Goal: Task Accomplishment & Management: Complete application form

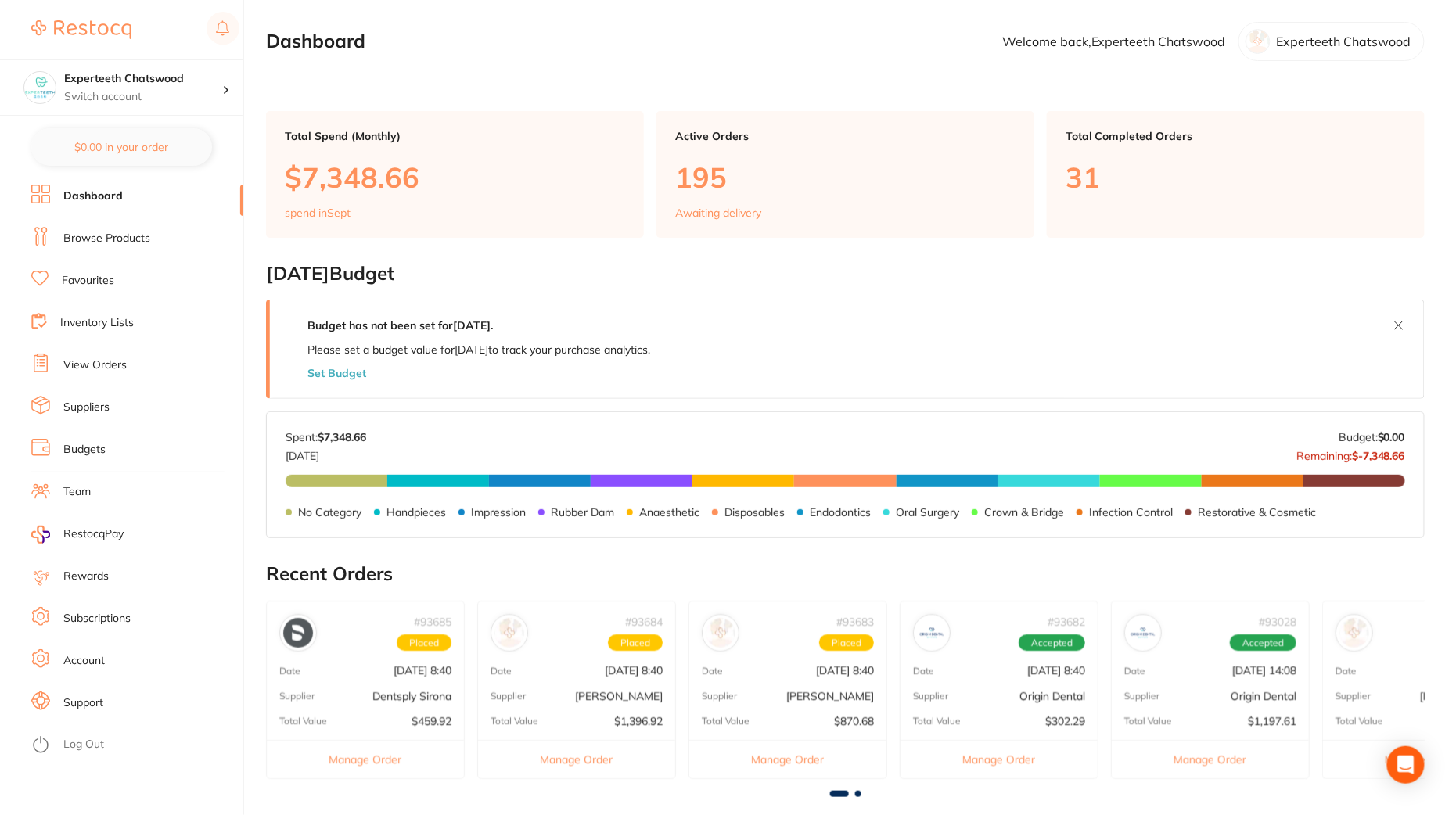
click at [108, 372] on link "View Orders" at bounding box center [95, 365] width 63 height 16
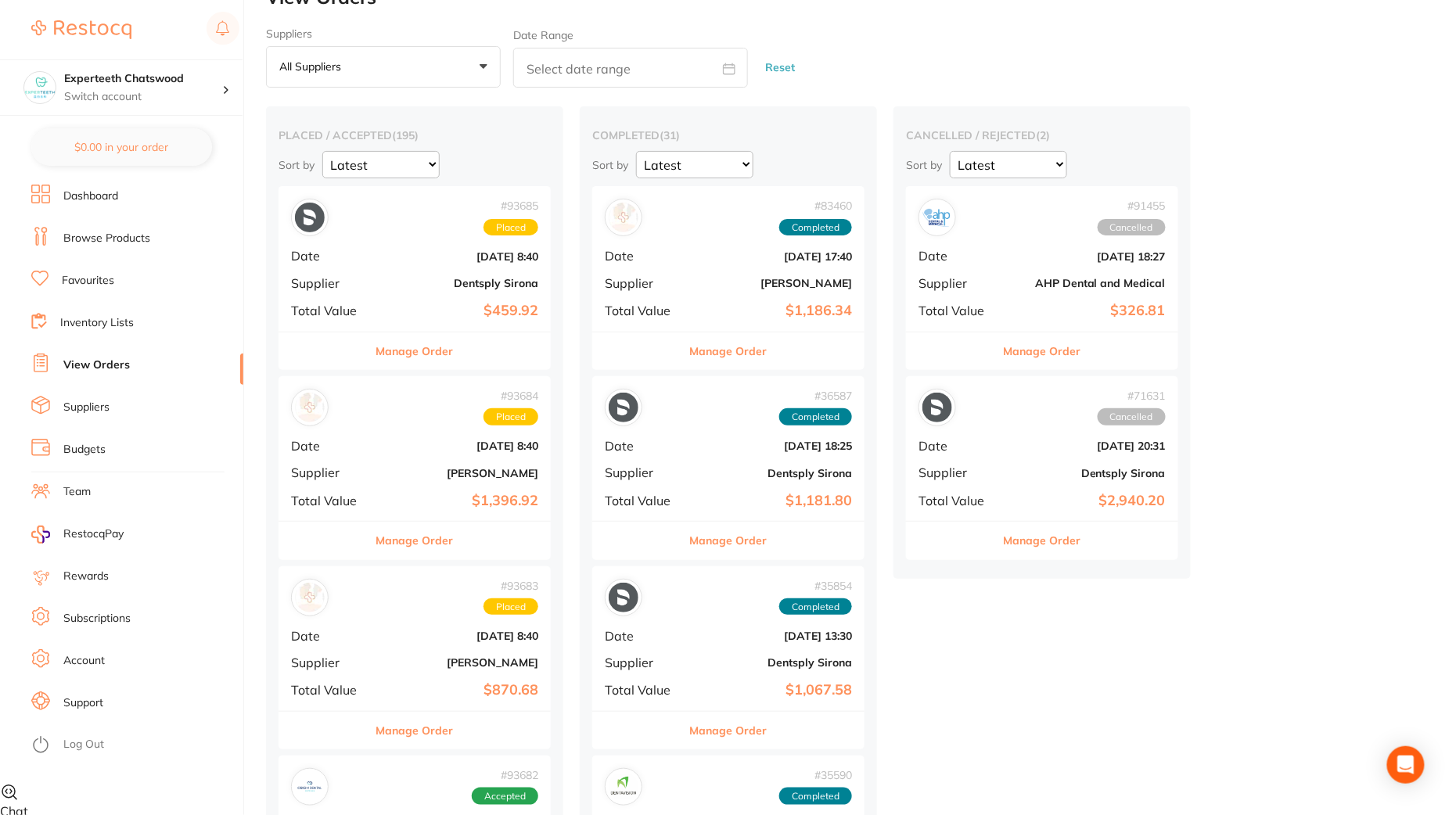
scroll to position [51, 0]
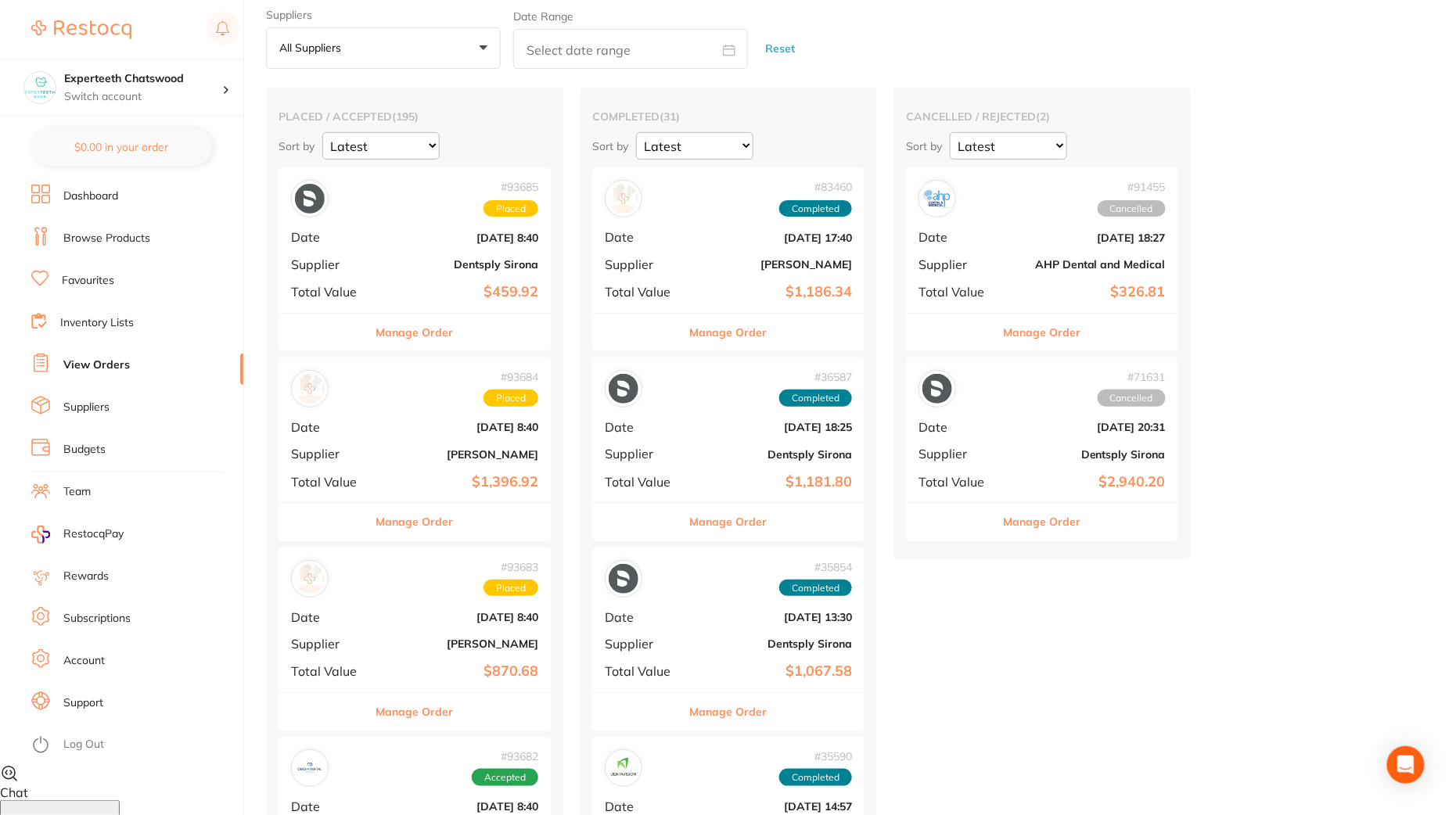
click at [420, 488] on b "$1,396.92" at bounding box center [460, 482] width 157 height 17
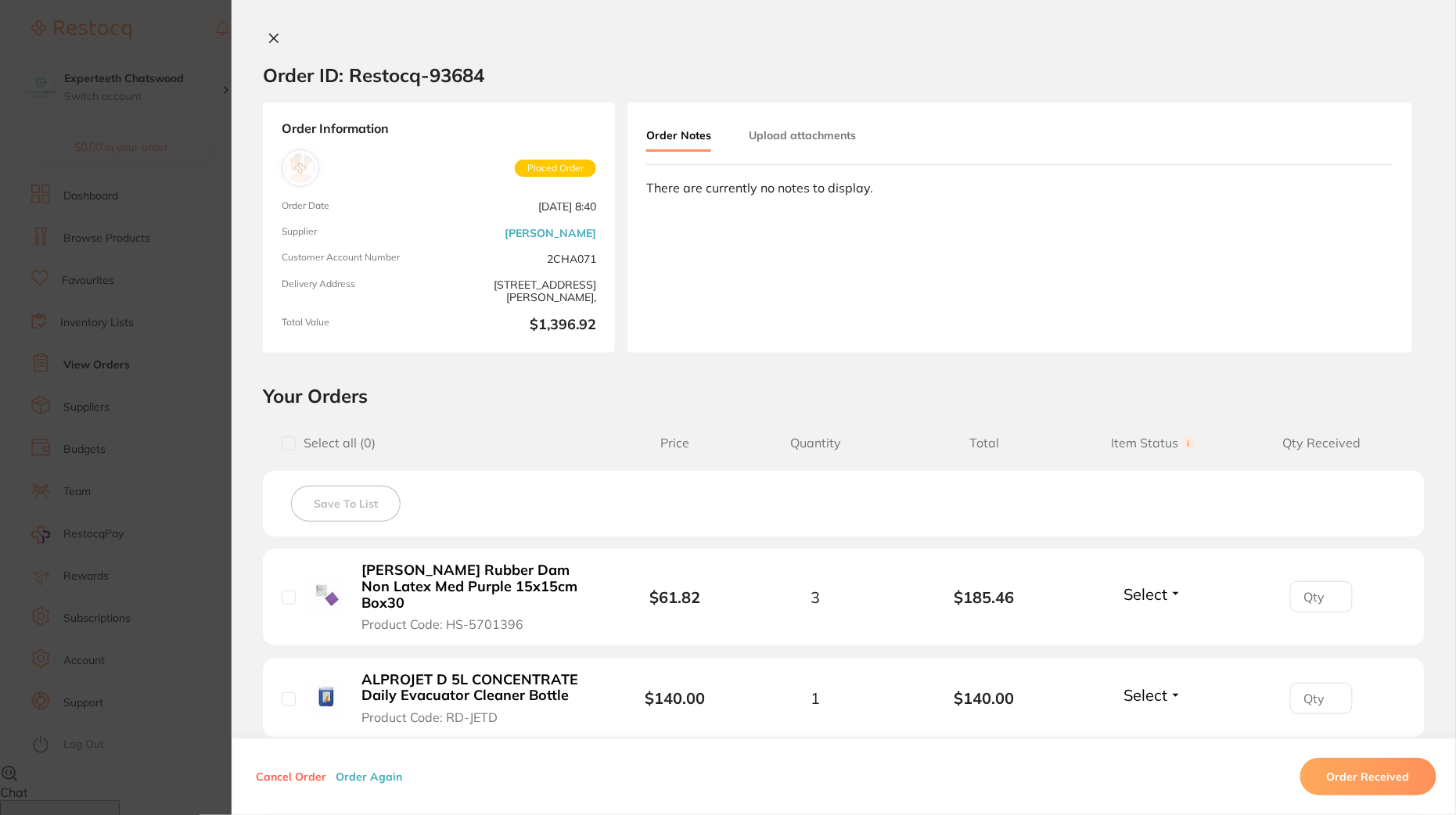
click at [371, 783] on button "Order Again" at bounding box center [368, 777] width 76 height 14
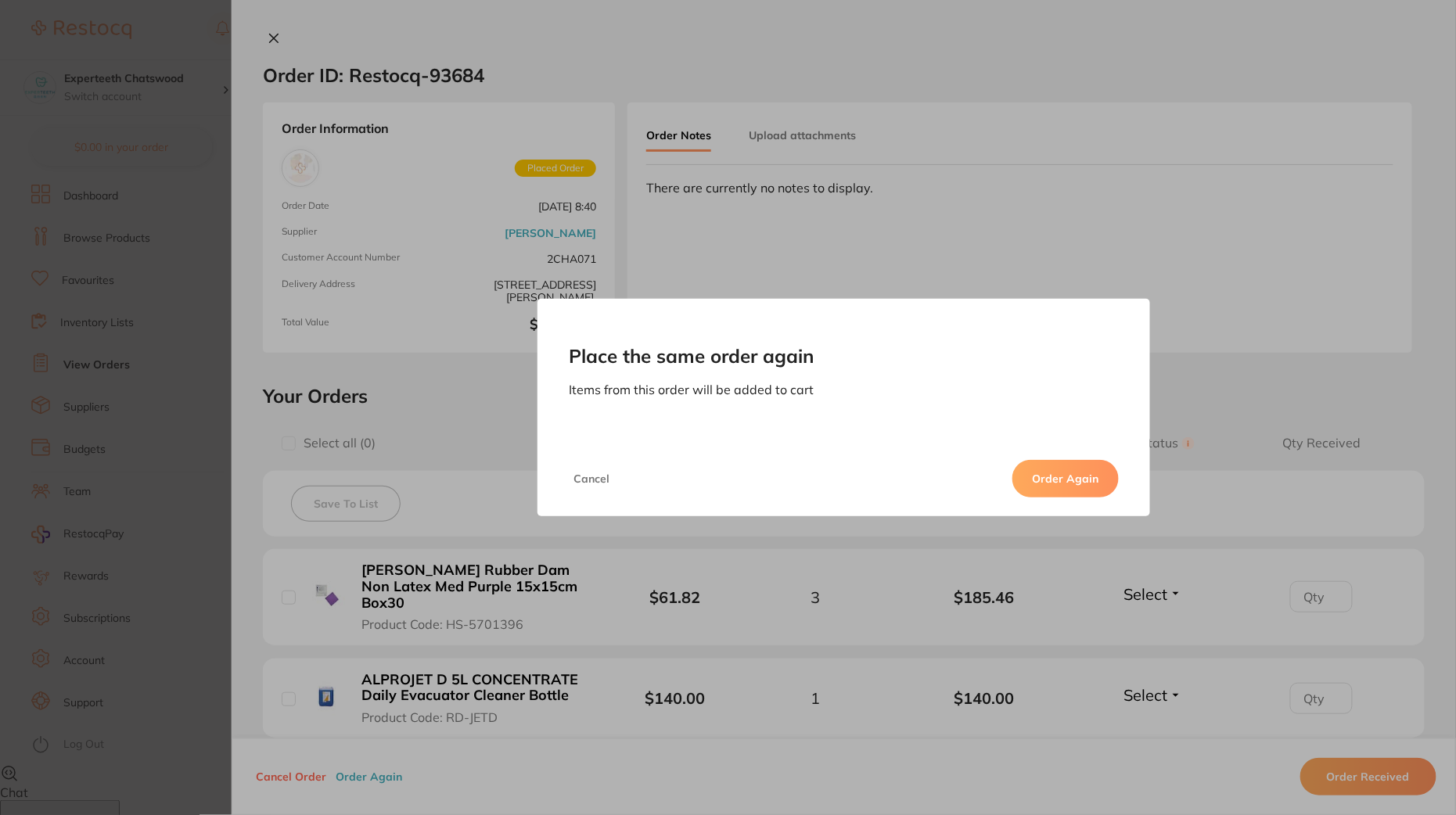
click at [1076, 482] on button "Order Again" at bounding box center [1066, 478] width 107 height 38
checkbox input "false"
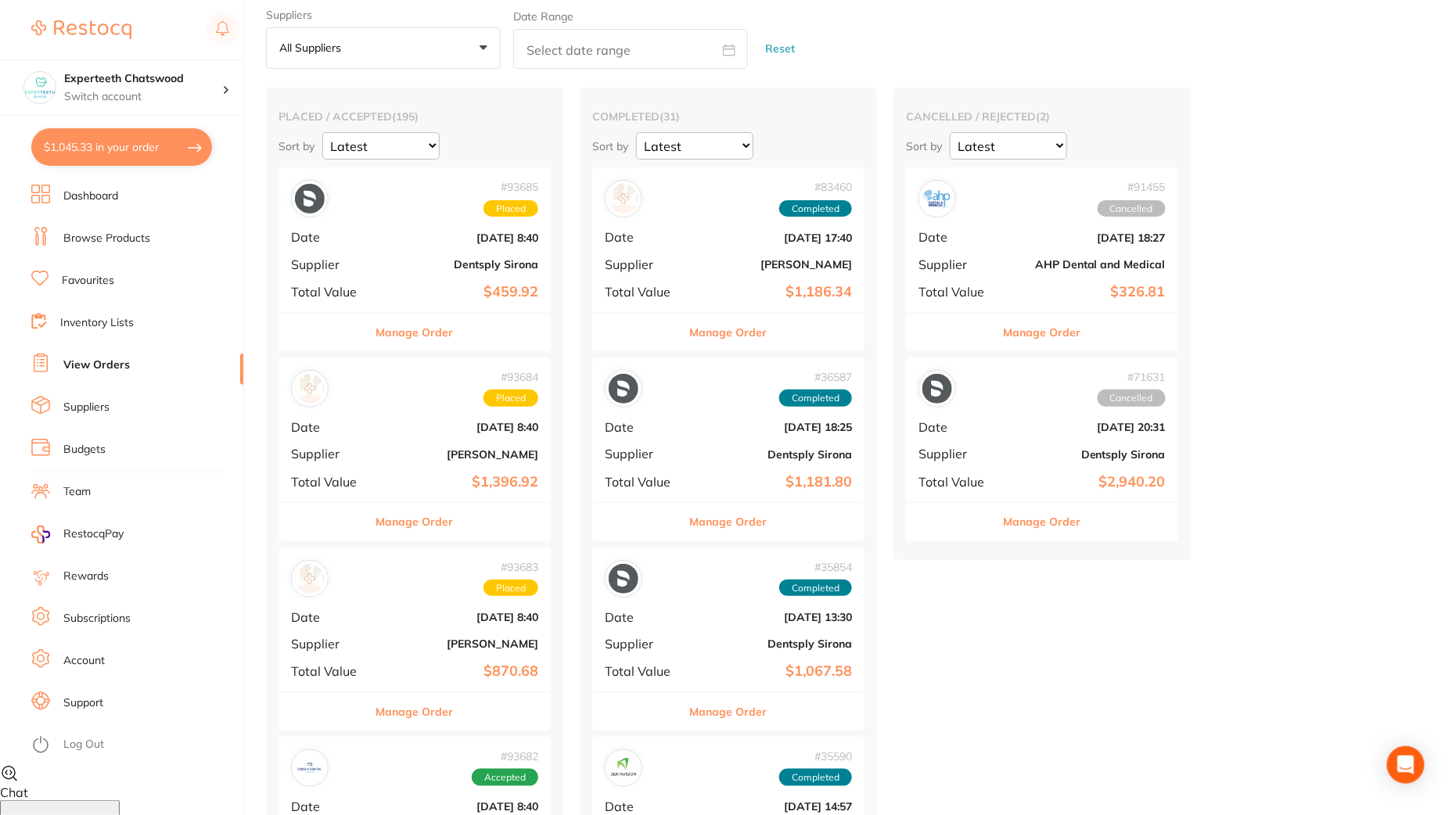
click at [437, 467] on div "# 93684 Placed Date Sept 15 2025, 8:40 Supplier Henry Schein Halas Total Value …" at bounding box center [414, 430] width 273 height 145
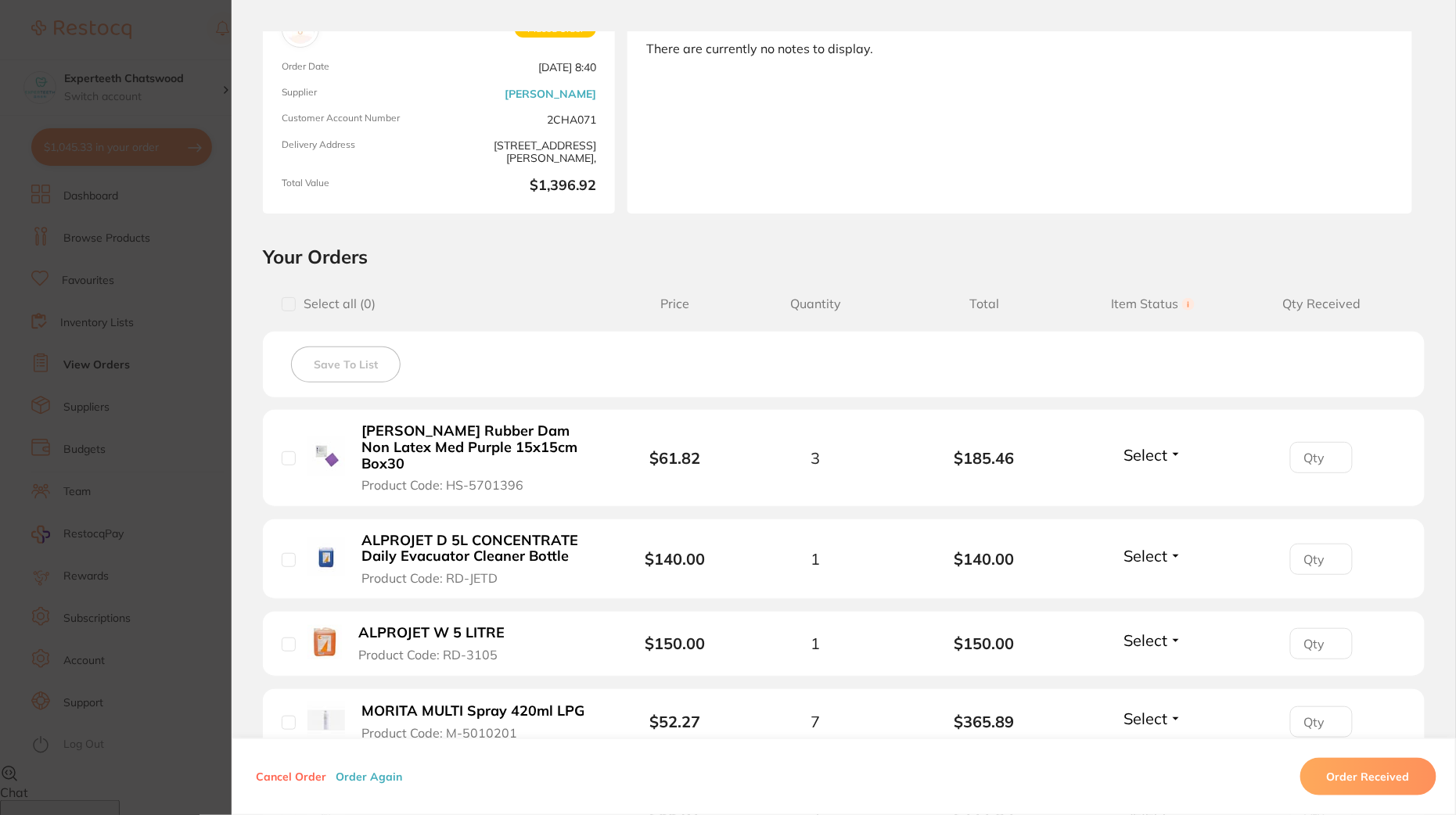
scroll to position [132, 0]
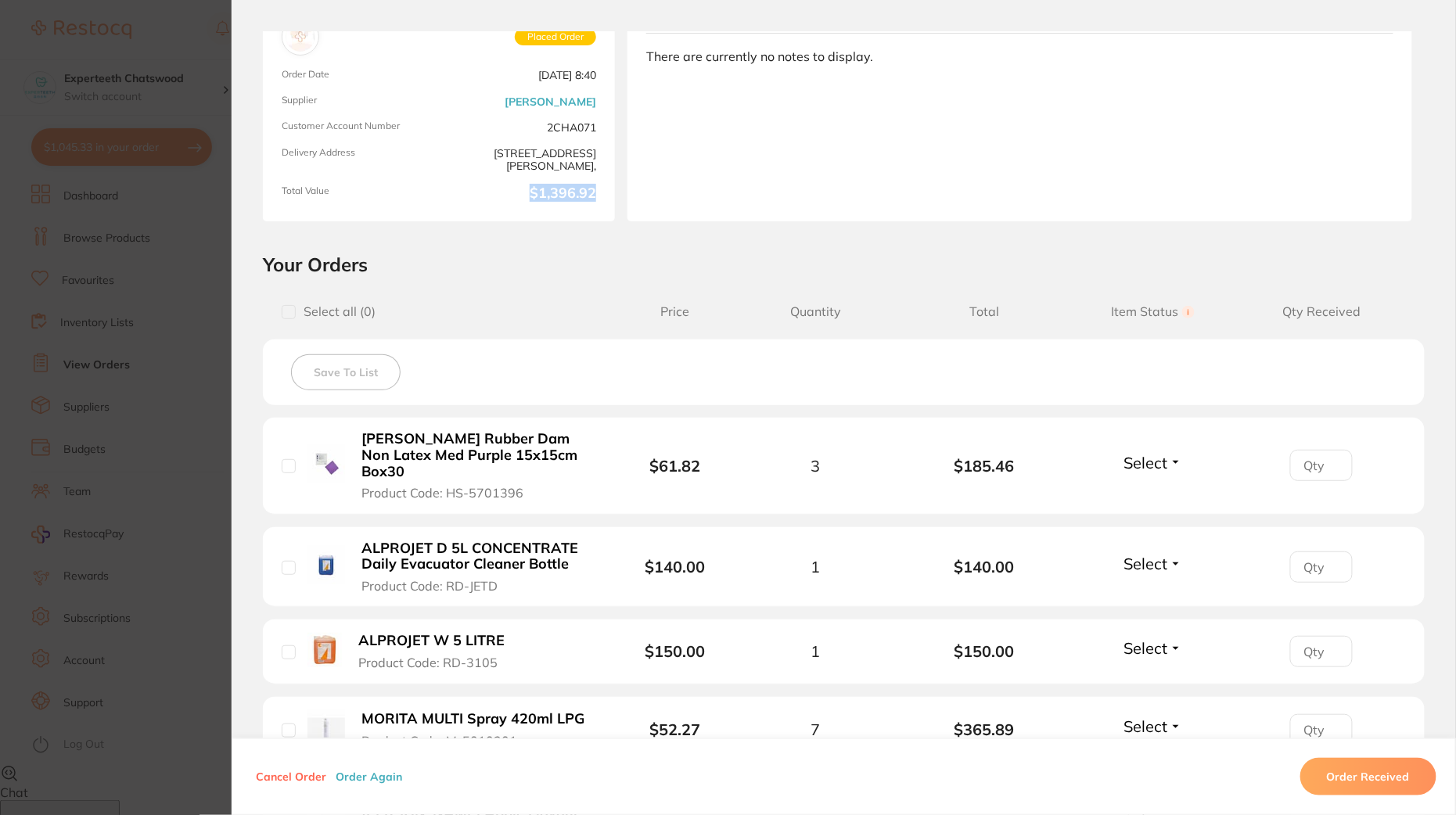
drag, startPoint x: 599, startPoint y: 193, endPoint x: 526, endPoint y: 193, distance: 73.0
type textarea "$1,396.92"
click at [526, 193] on div "Order Information Placed Order Order Date Sept 15 2025, 8:40 Supplier Henry Sch…" at bounding box center [438, 96] width 352 height 250
copy b "$1,396.92"
click at [140, 193] on section "Order ID: Restocq- 93684 Order Information Placed Order Order Date Sept 15 2025…" at bounding box center [728, 408] width 1456 height 815
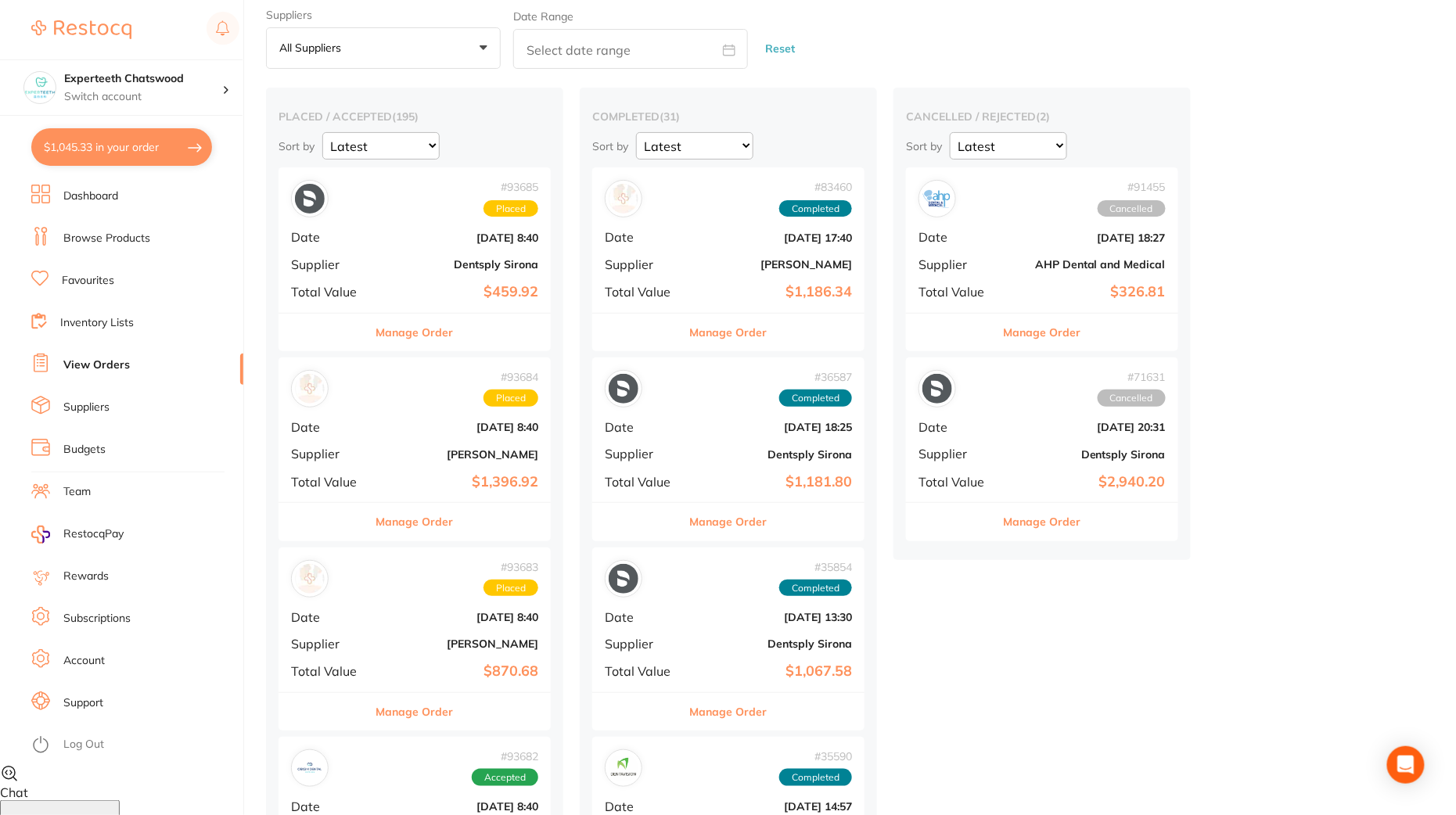
click at [132, 157] on button "$1,045.33 in your order" at bounding box center [122, 147] width 181 height 38
checkbox input "true"
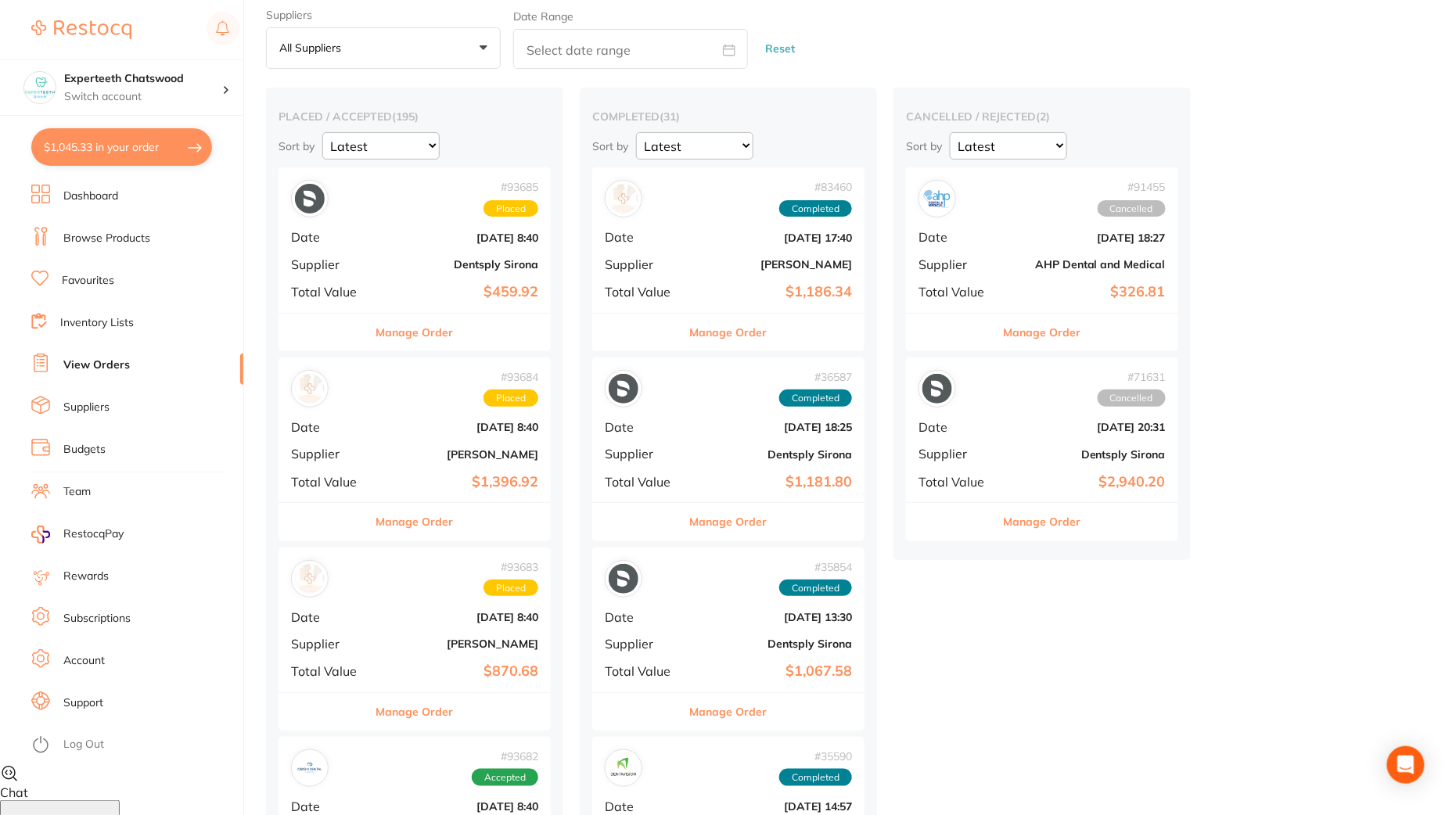
checkbox input "true"
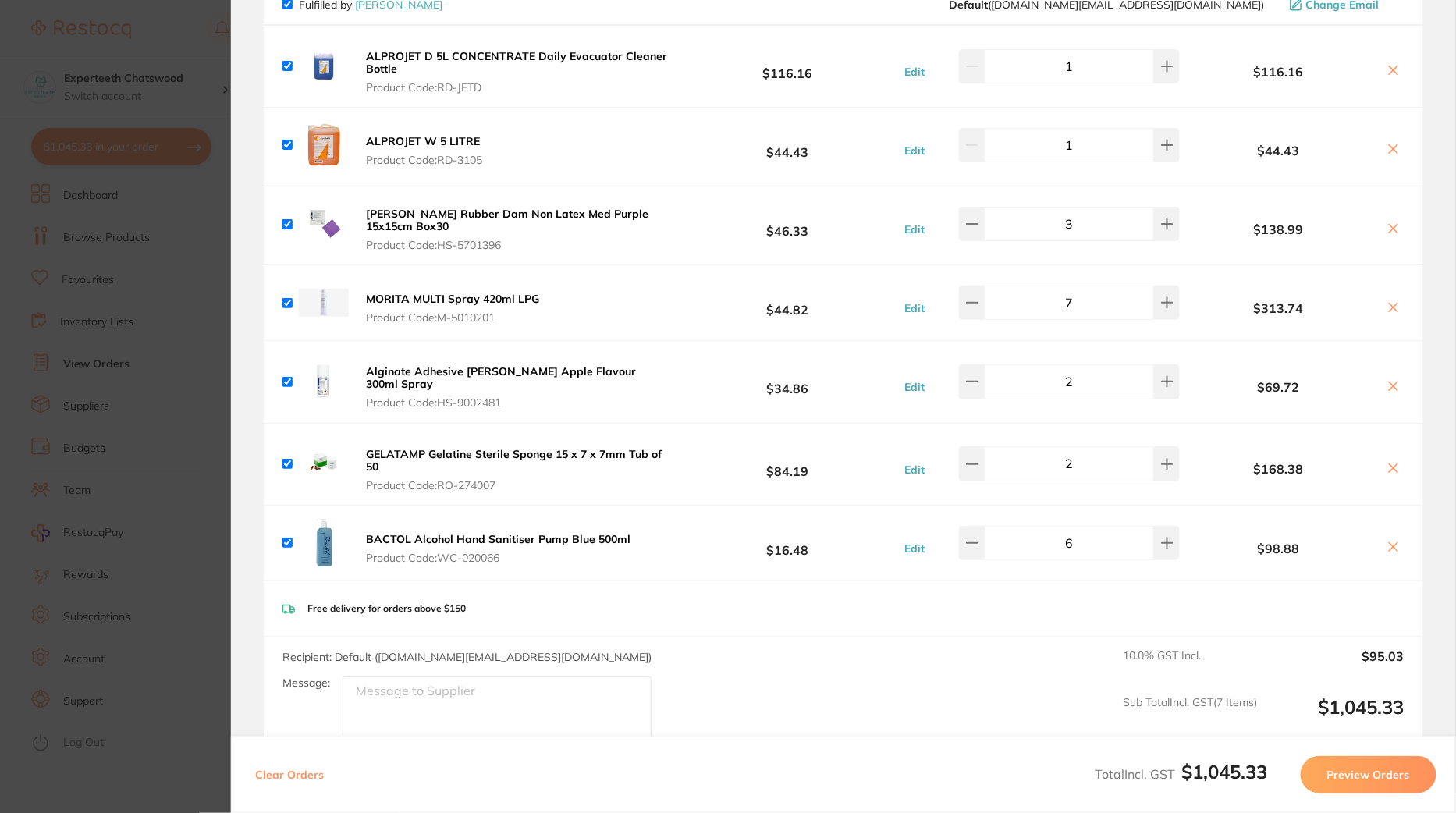
scroll to position [232, 0]
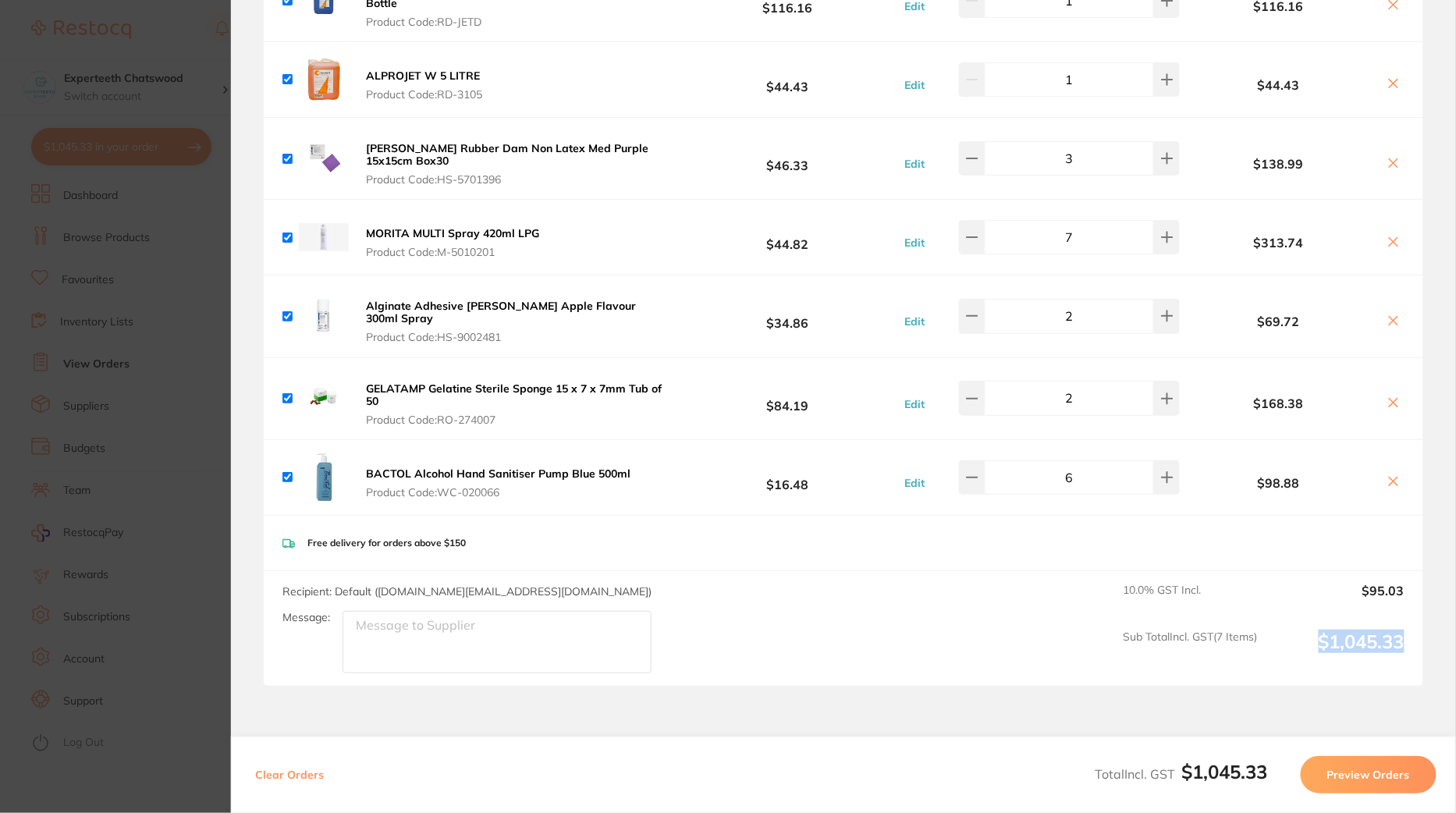
drag, startPoint x: 1410, startPoint y: 628, endPoint x: 1313, endPoint y: 635, distance: 97.3
click at [1313, 635] on div "Recipient: Default ( customer.care@henryschein.com.au ) Message: 10.0 % GST Inc…" at bounding box center [843, 628] width 1159 height 115
copy output "$1,045.33"
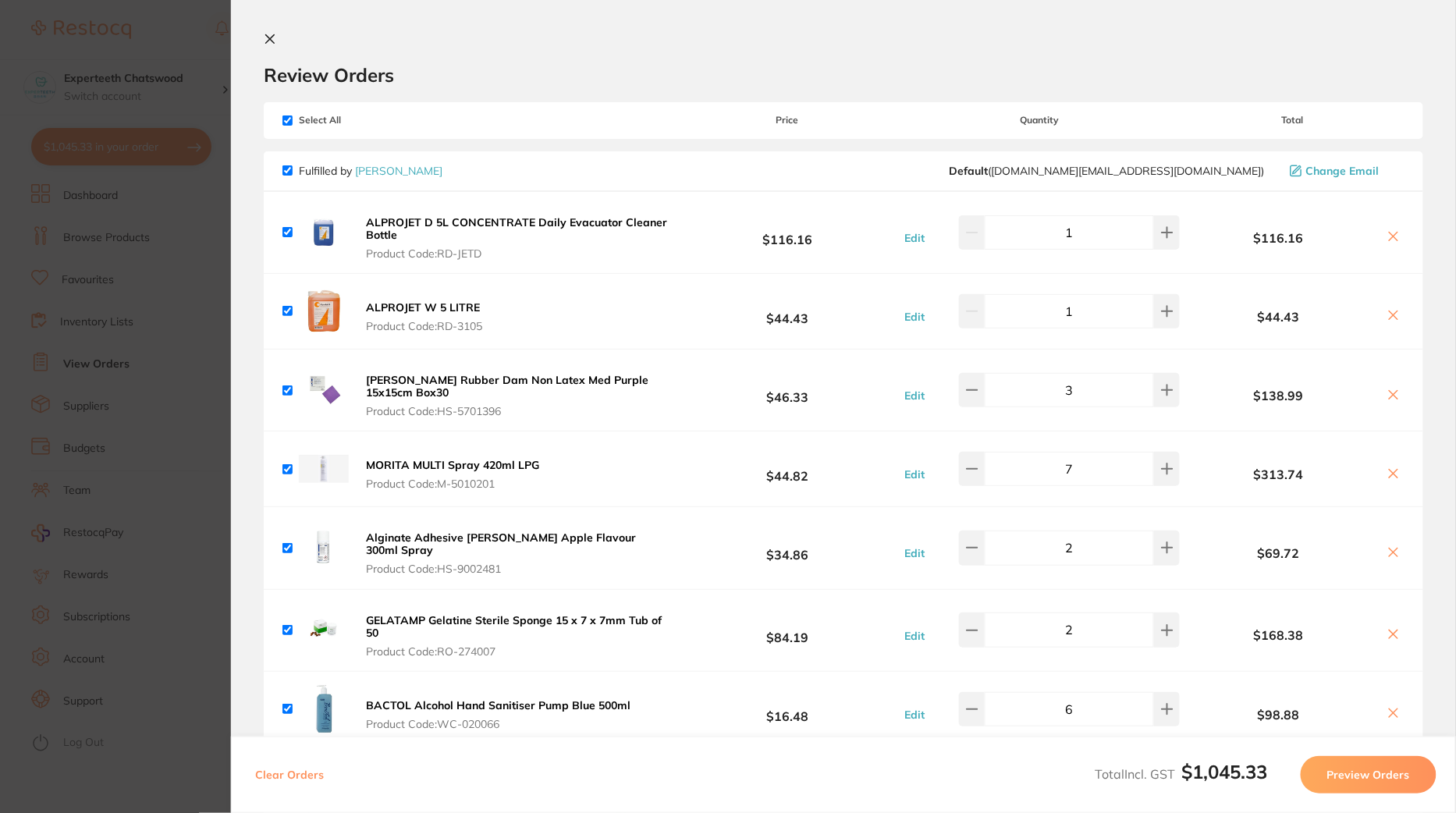
click at [1395, 230] on icon at bounding box center [1393, 236] width 12 height 12
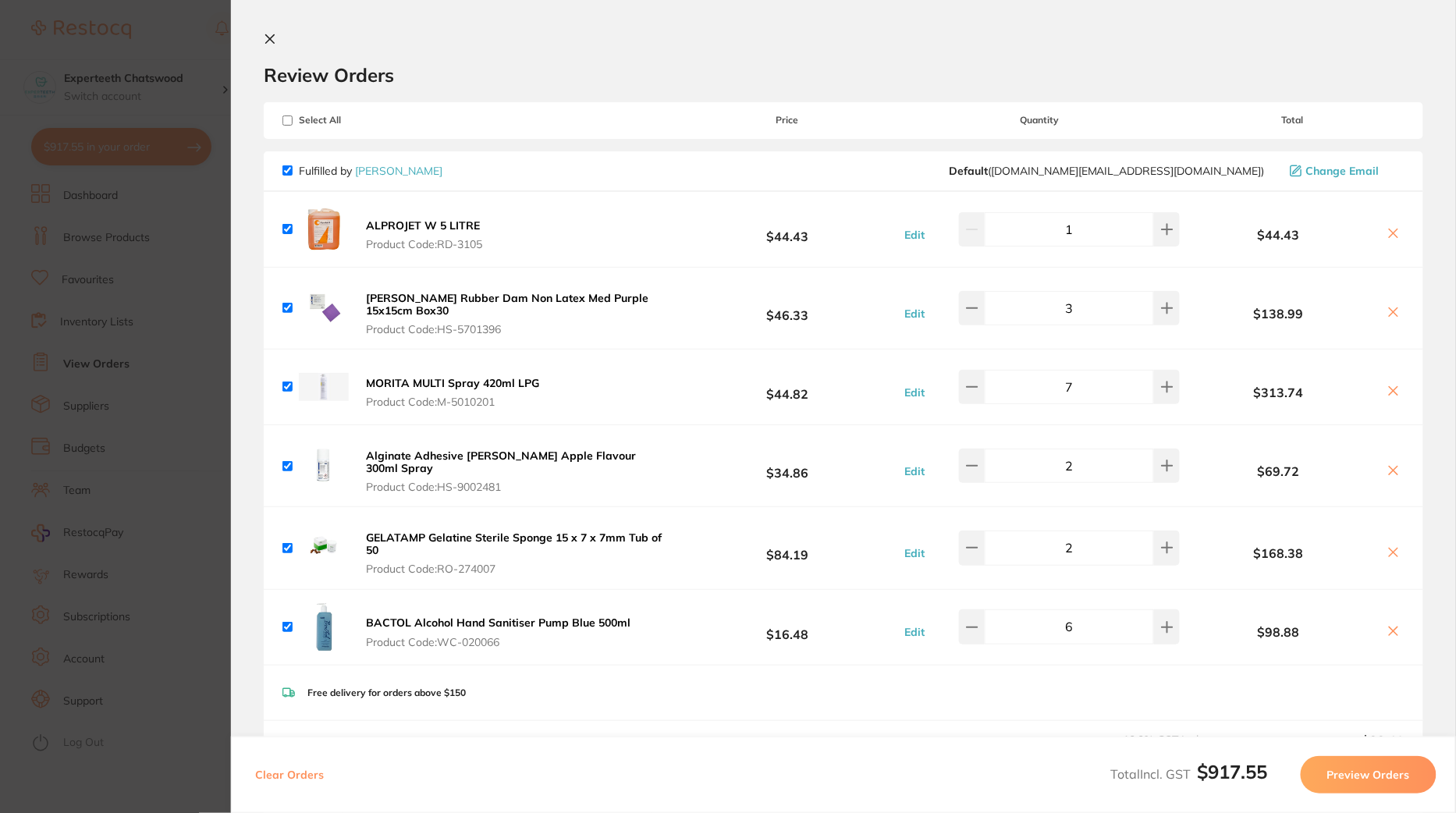
click at [1395, 230] on icon at bounding box center [1393, 233] width 12 height 12
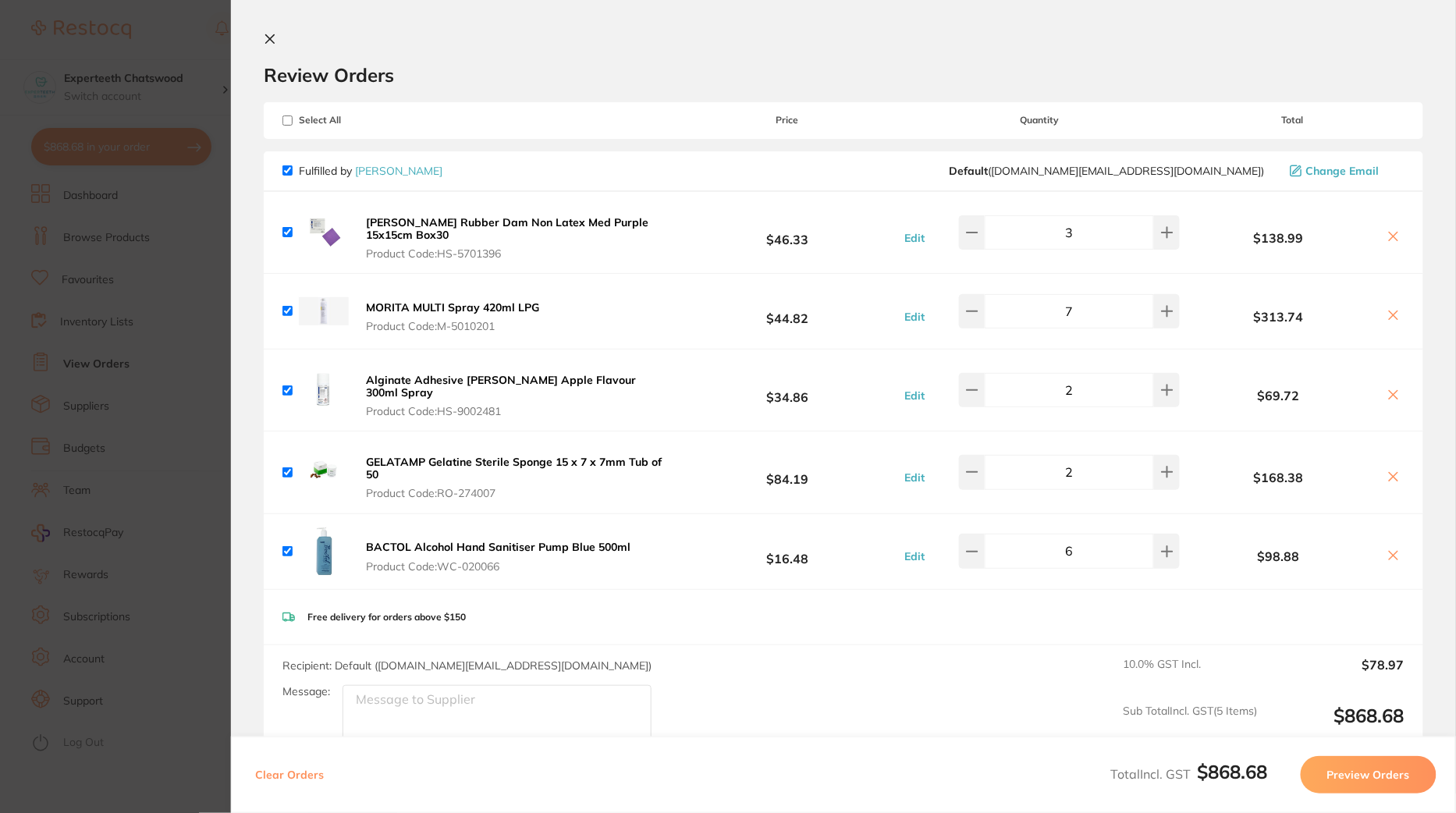
click at [1395, 230] on icon at bounding box center [1393, 236] width 12 height 12
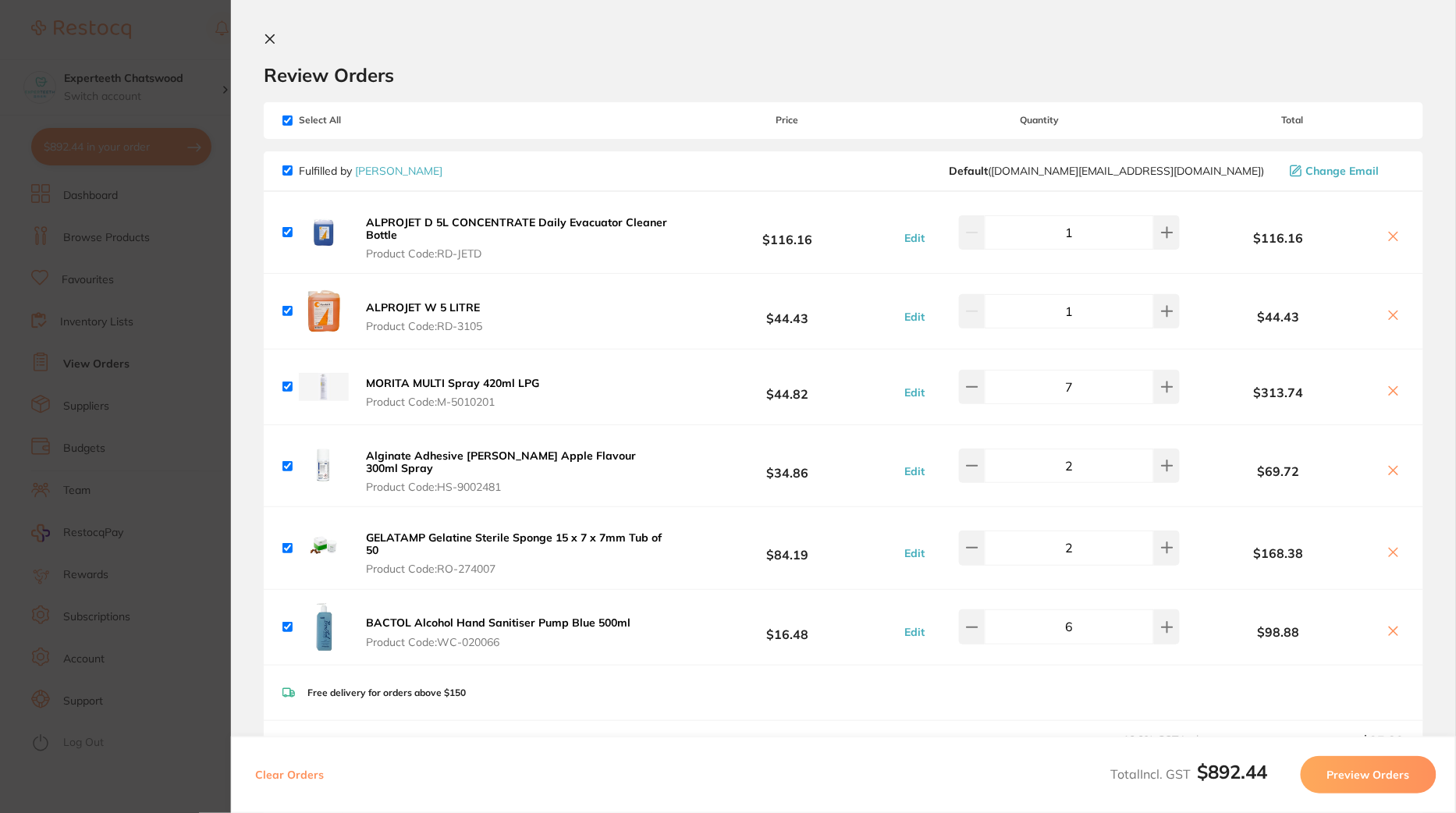
click at [1397, 236] on button at bounding box center [1394, 238] width 22 height 17
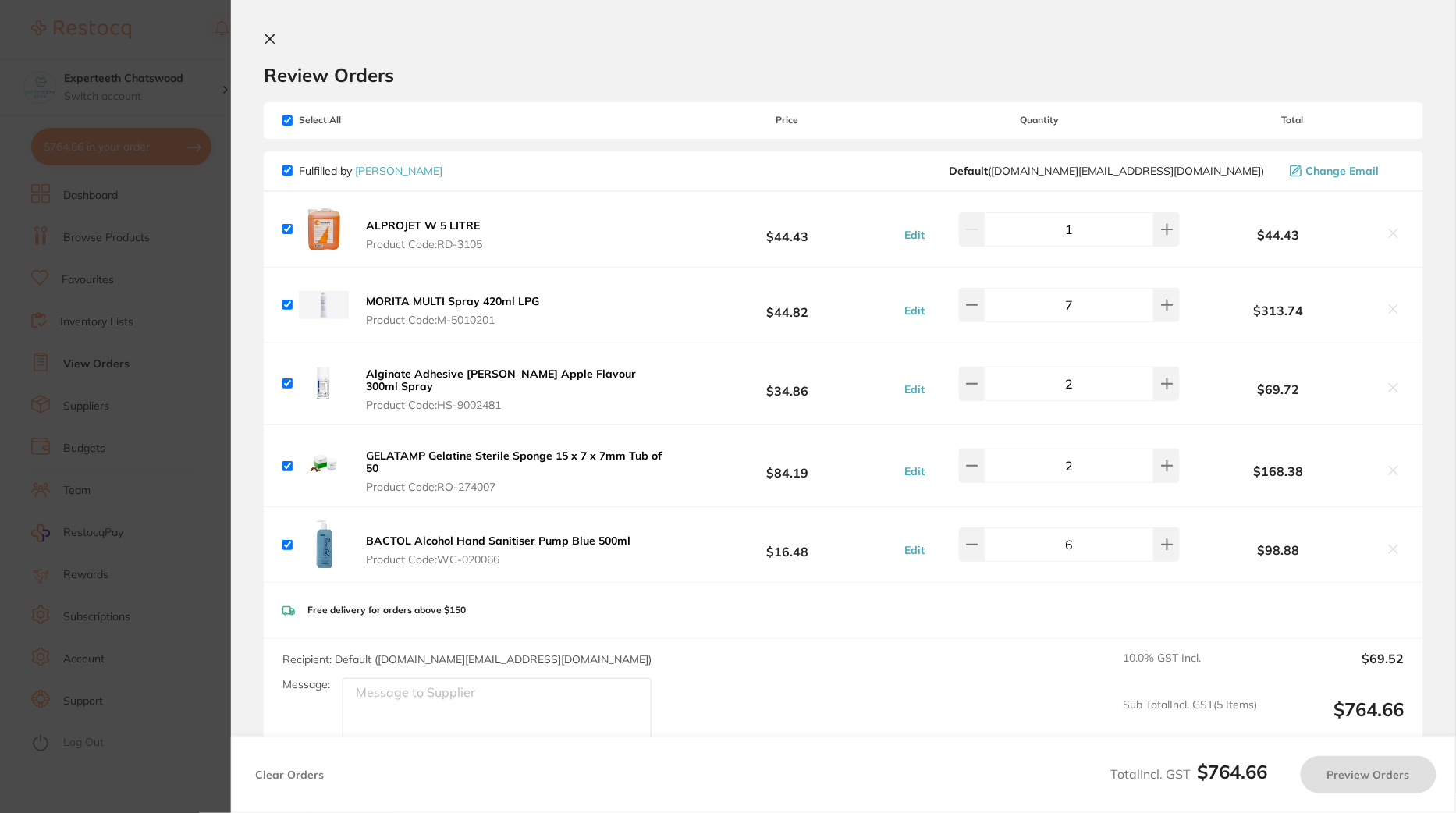
click at [1390, 231] on icon at bounding box center [1393, 233] width 12 height 12
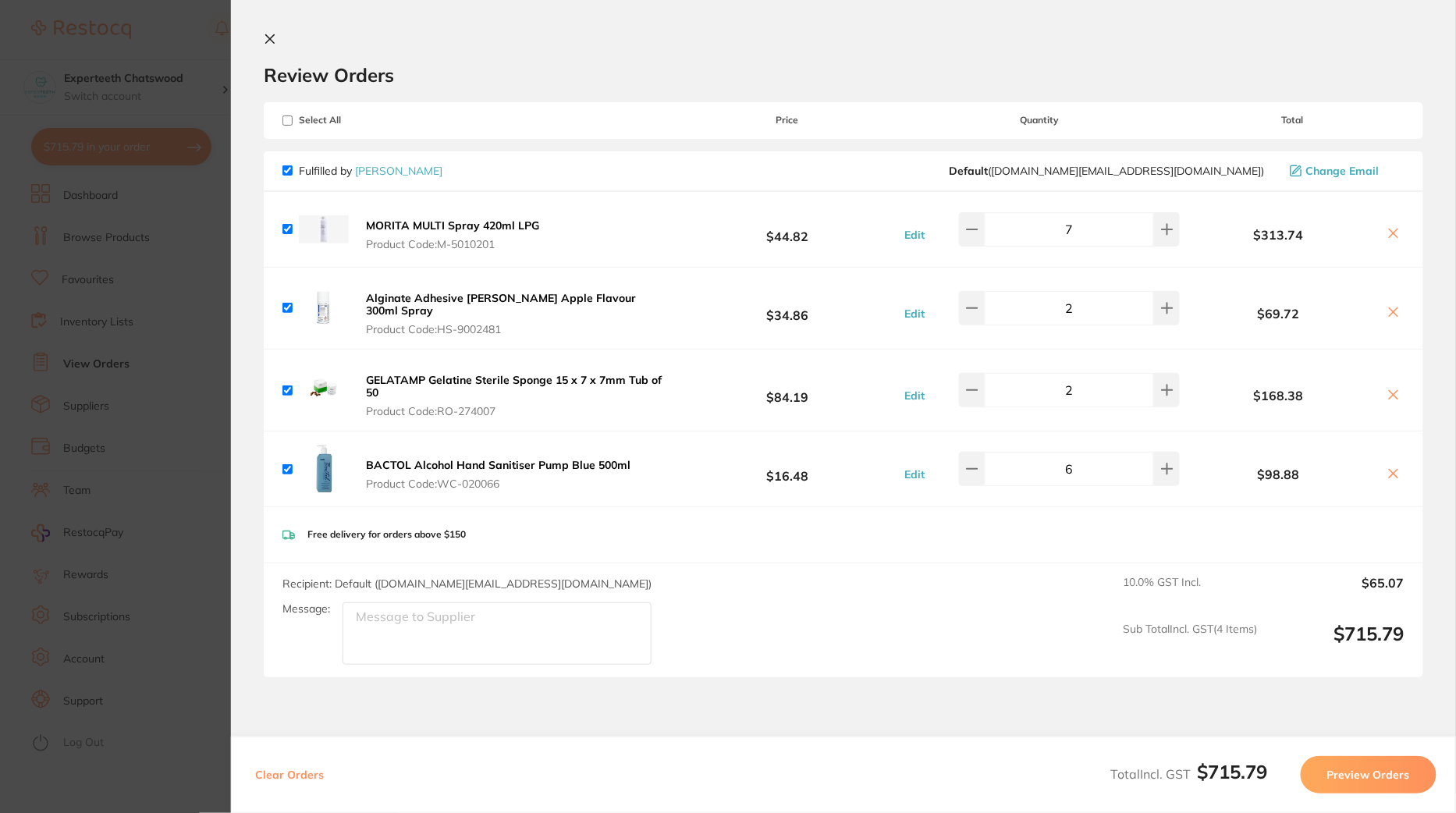
click at [1390, 231] on icon at bounding box center [1393, 233] width 12 height 12
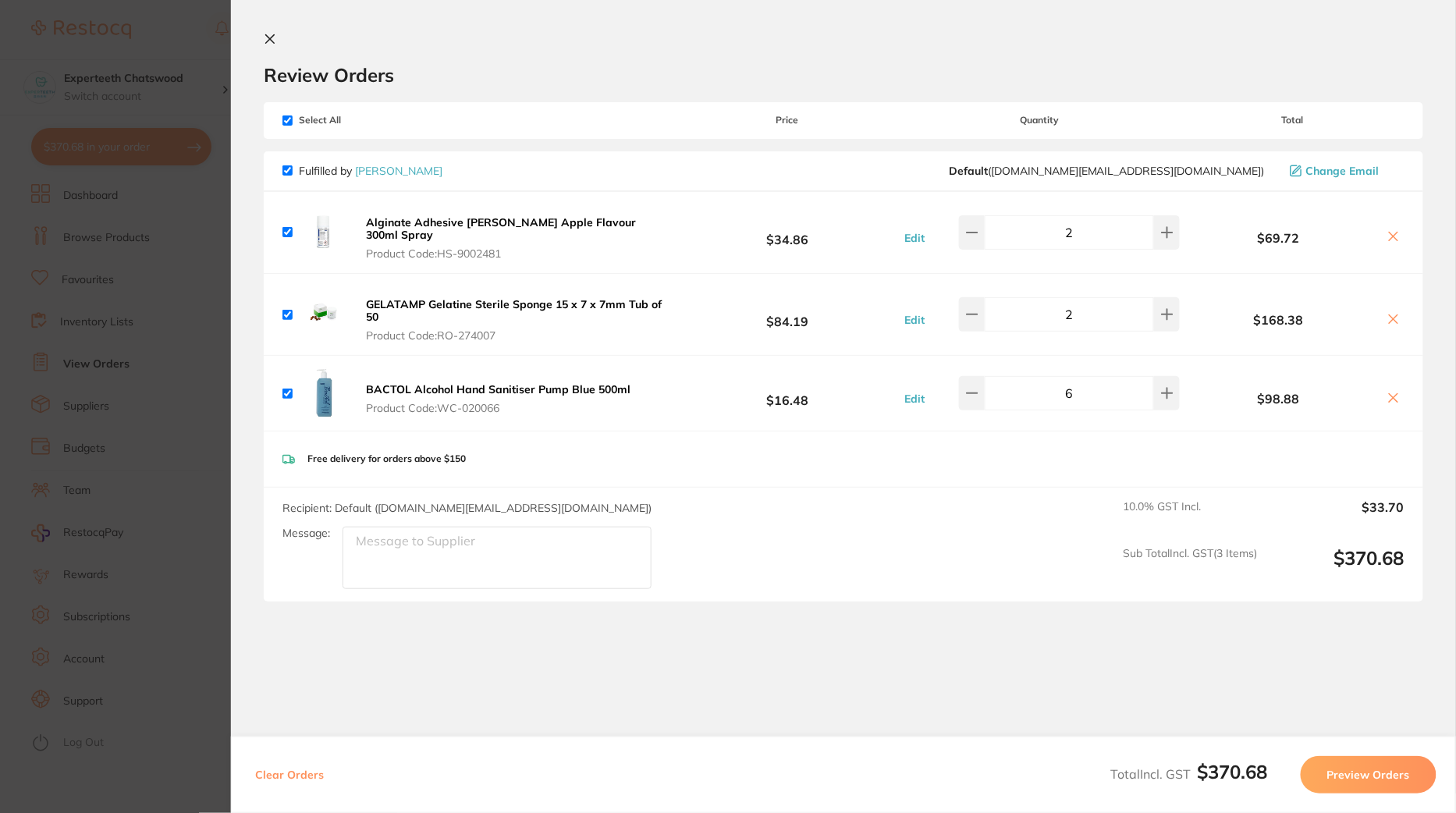
click at [1390, 231] on icon at bounding box center [1393, 236] width 12 height 12
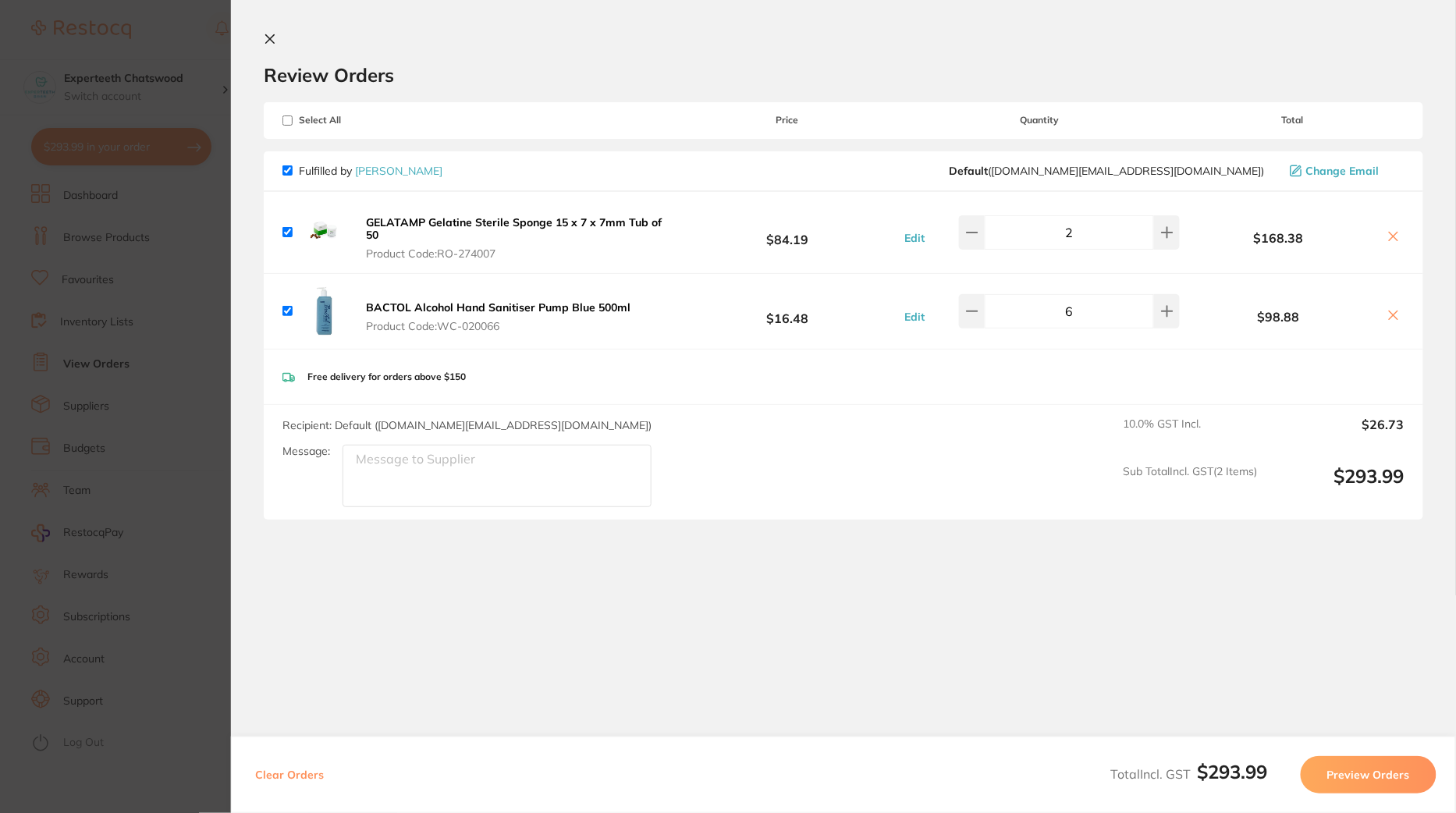
click at [1390, 231] on icon at bounding box center [1393, 236] width 12 height 12
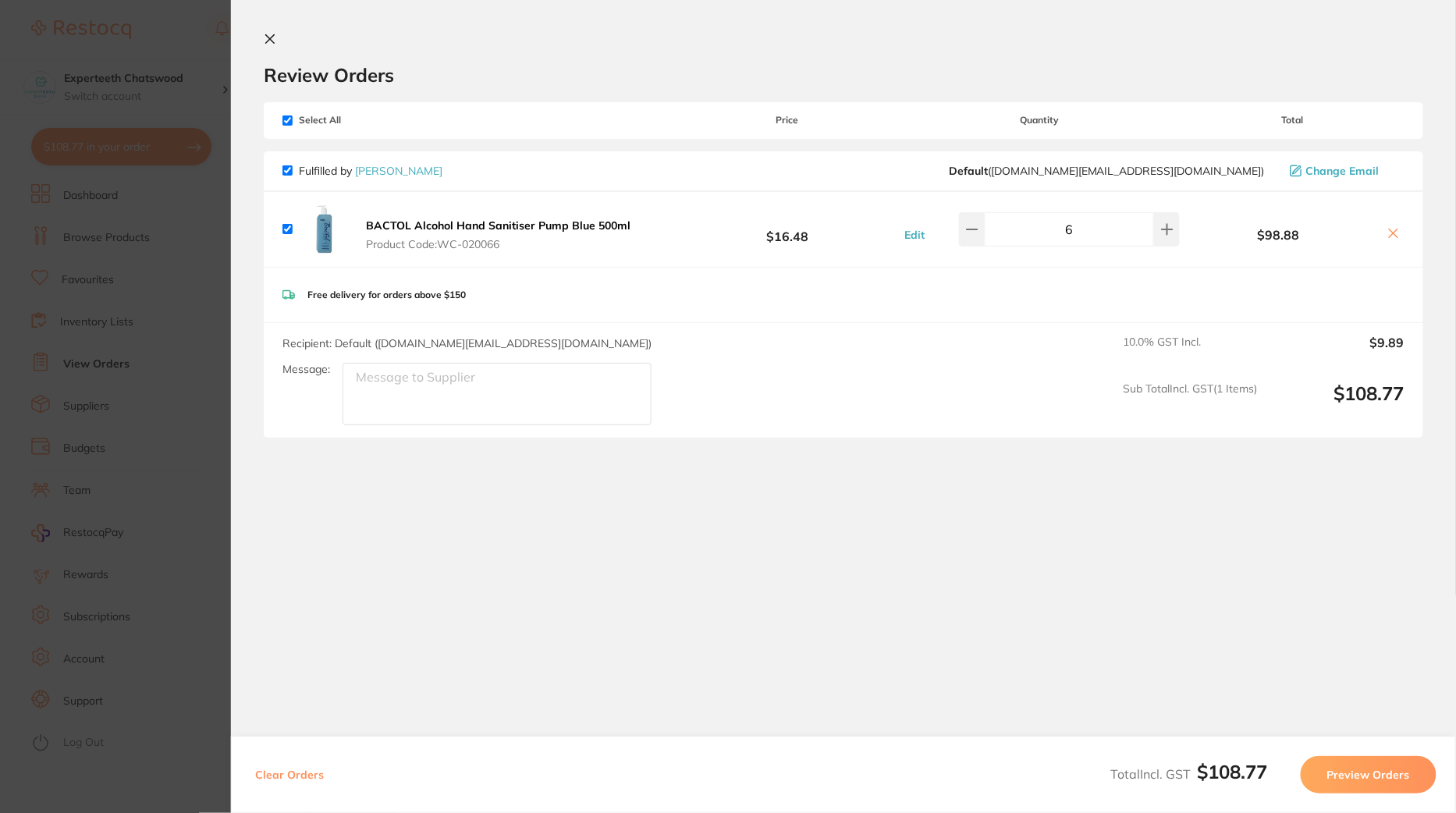
click at [1392, 228] on icon at bounding box center [1393, 233] width 12 height 12
checkbox input "false"
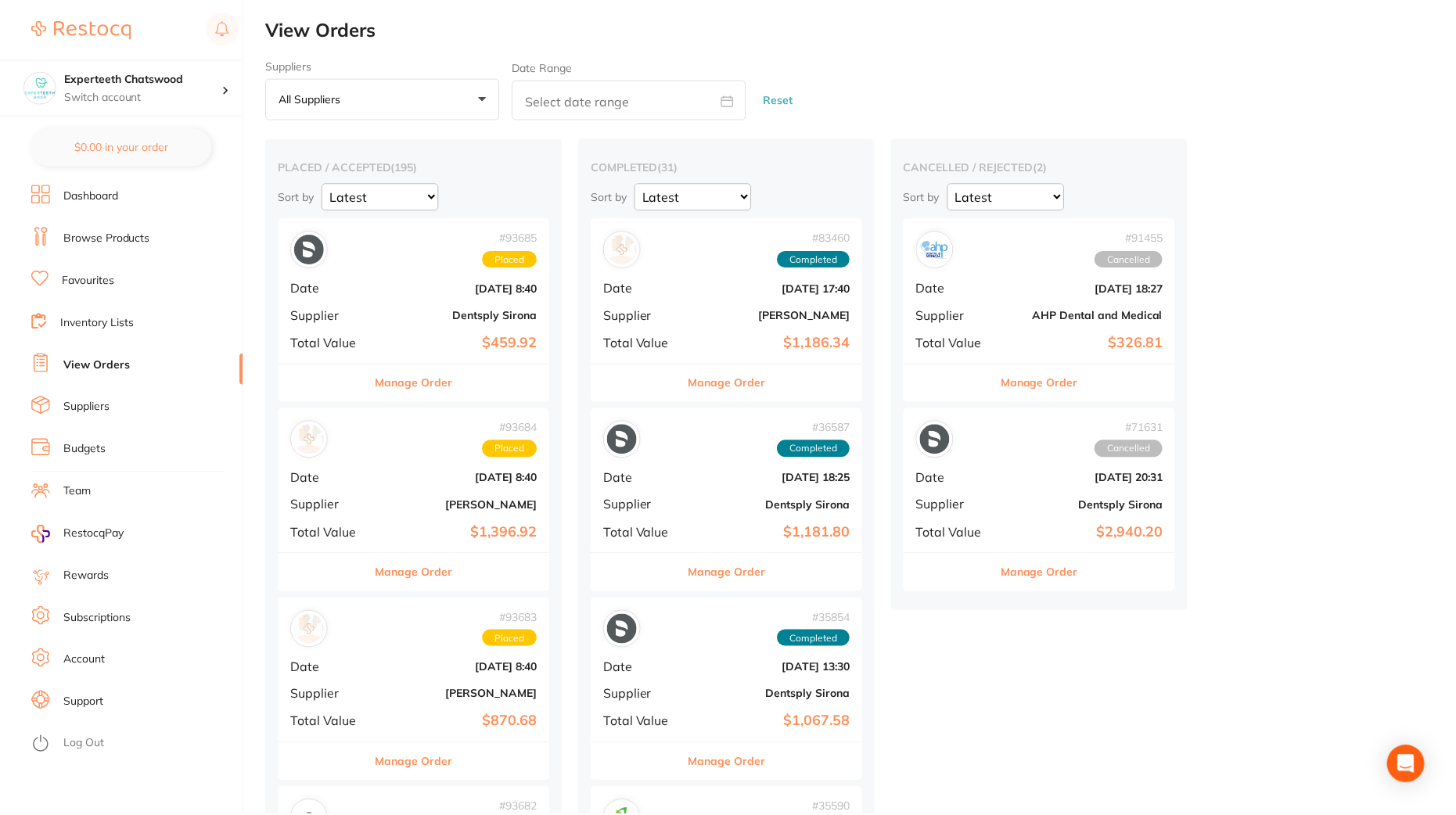
scroll to position [51, 0]
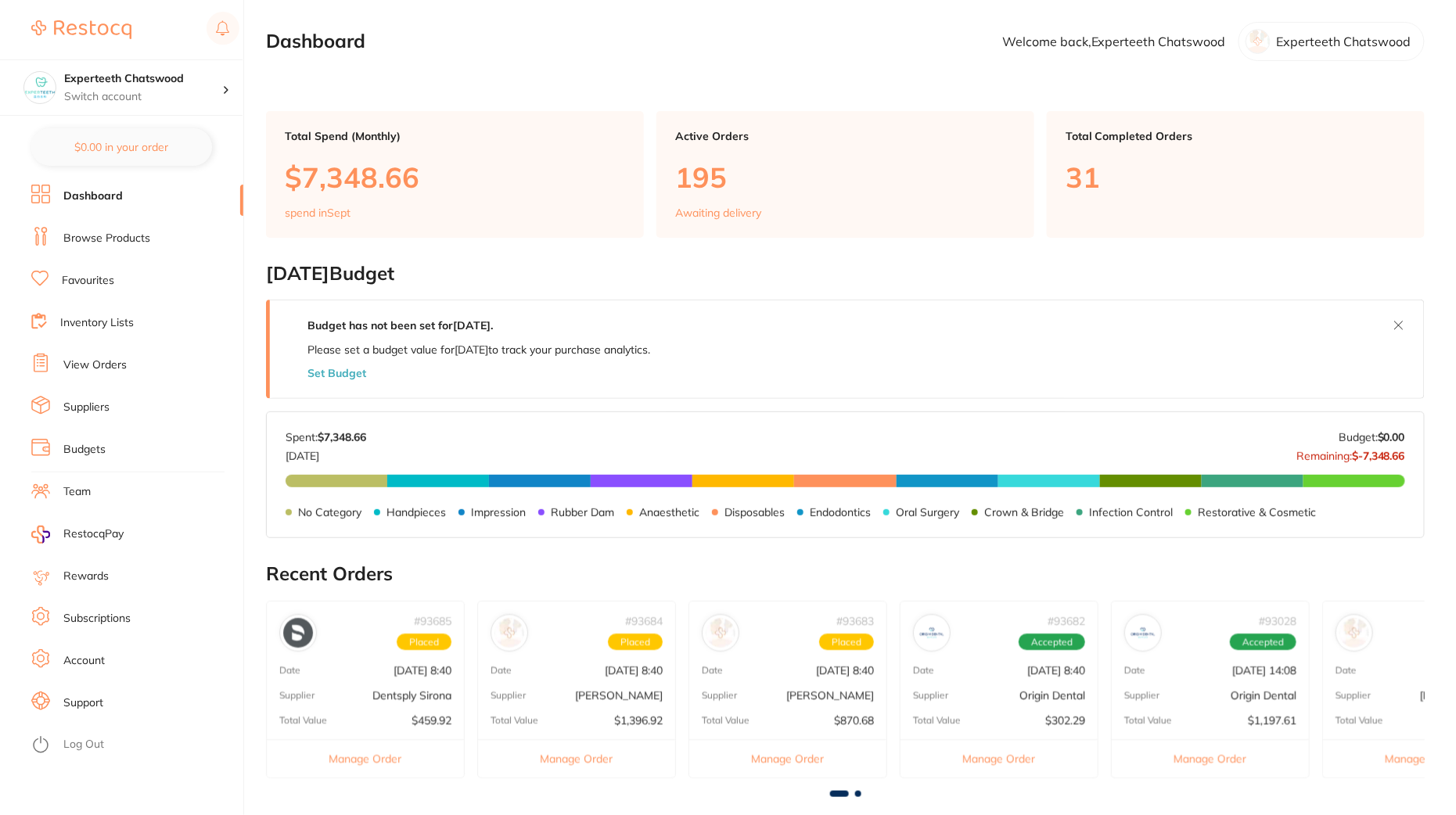
click at [89, 732] on ul "Dashboard Browse Products Favourites Inventory Lists View Orders Suppliers Budg…" at bounding box center [138, 500] width 212 height 631
click at [89, 742] on link "Log Out" at bounding box center [83, 744] width 41 height 16
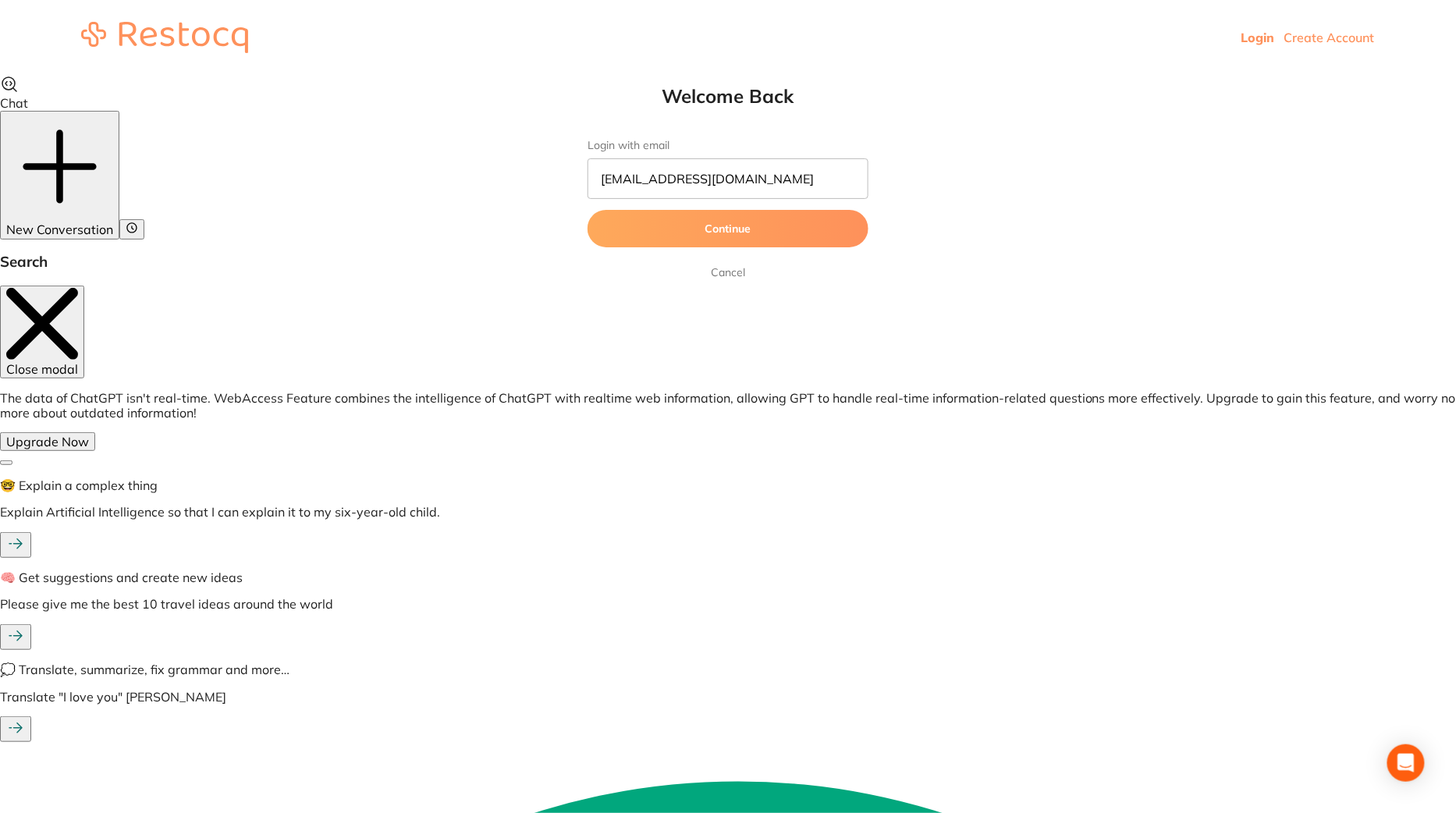
click at [1316, 33] on link "Create Account" at bounding box center [1329, 37] width 91 height 16
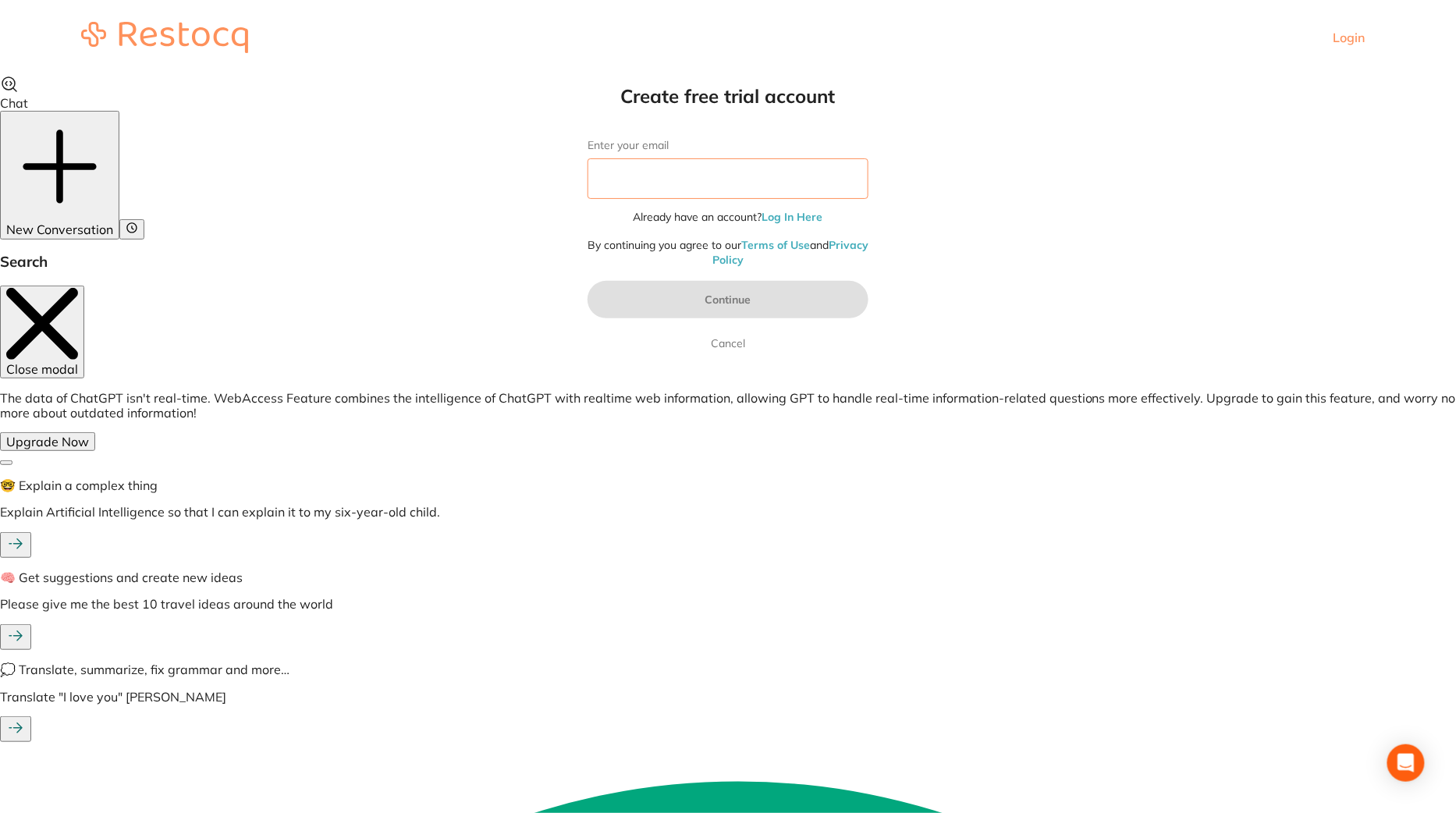
click at [644, 185] on input "Enter your email" at bounding box center [728, 179] width 281 height 41
paste input "drles@ucla.edu"
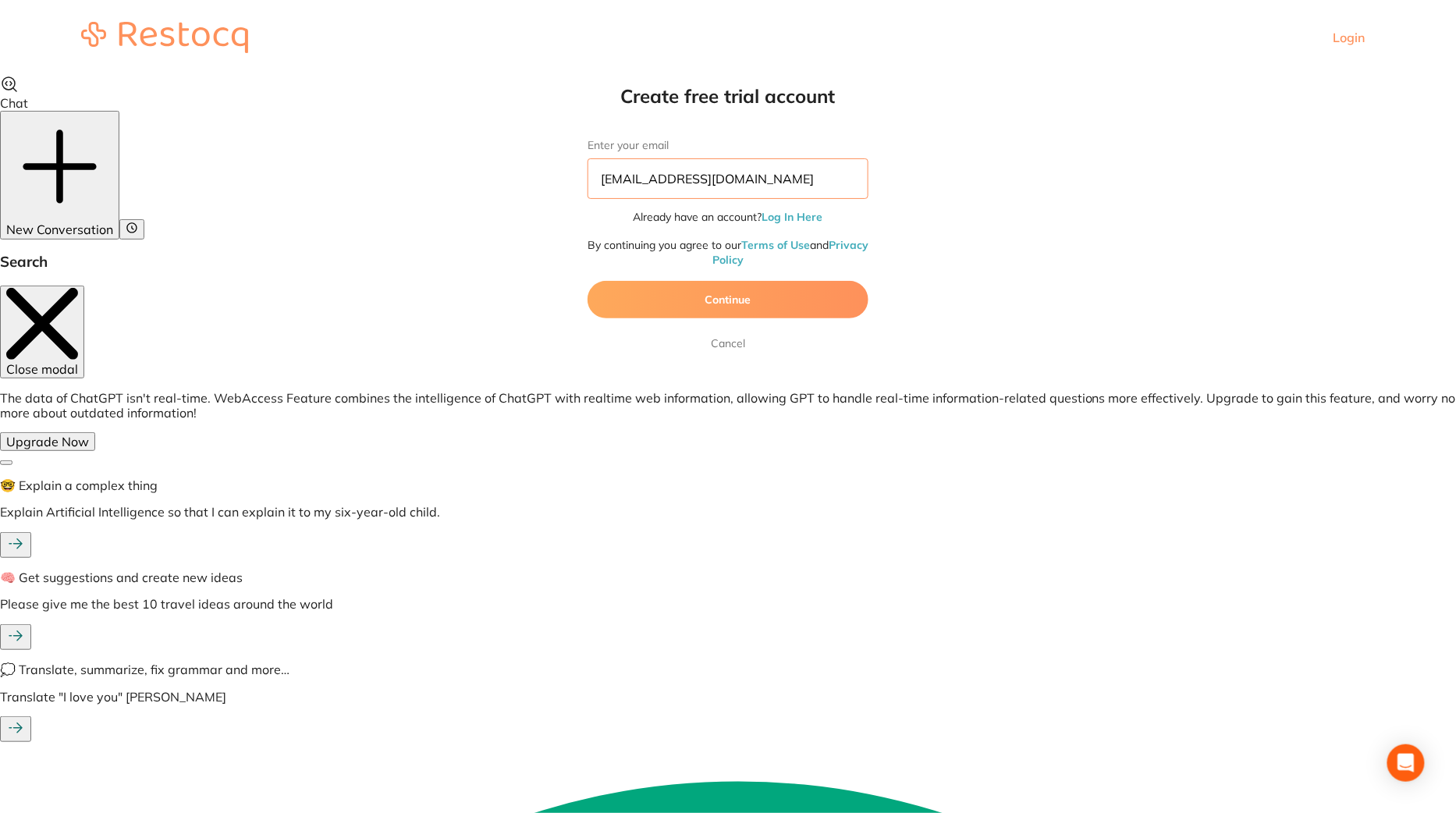
type input "drles@ucla.edu"
click at [717, 308] on button "Continue" at bounding box center [728, 299] width 281 height 37
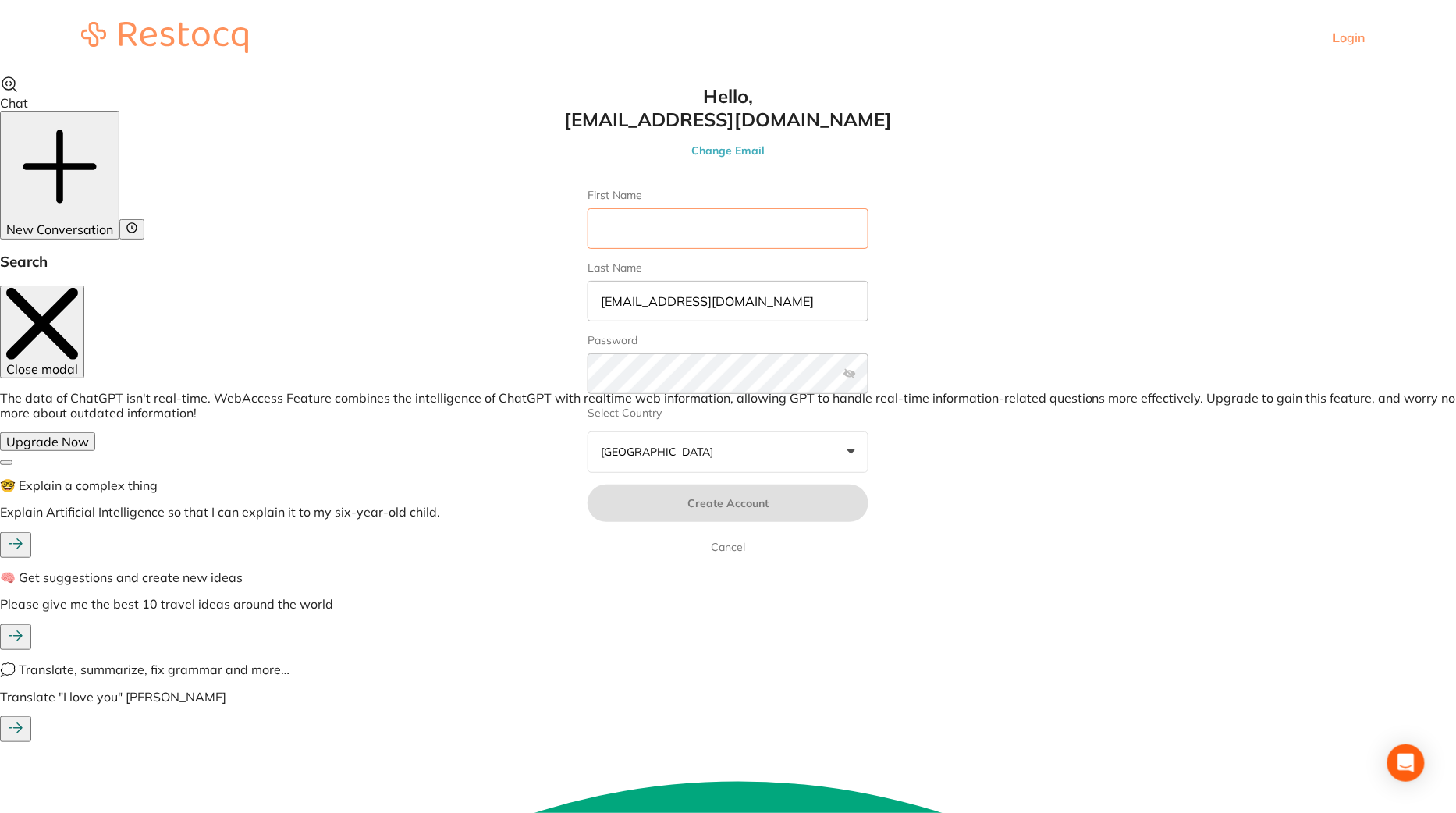
click at [748, 229] on input "First Name" at bounding box center [728, 229] width 281 height 41
type input "Leslie"
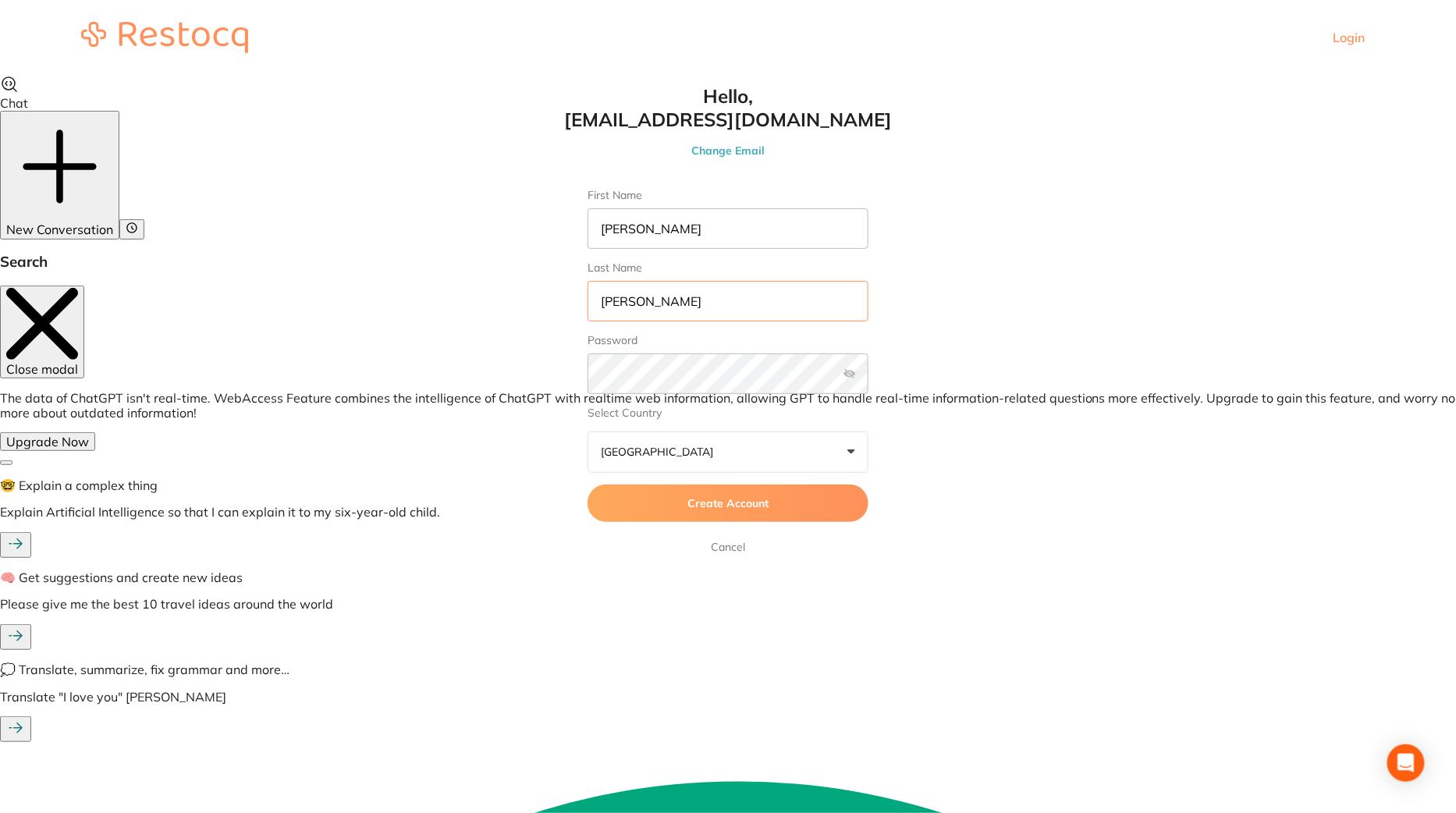
type input "Latner"
click at [628, 452] on p "Australia" at bounding box center [660, 451] width 119 height 14
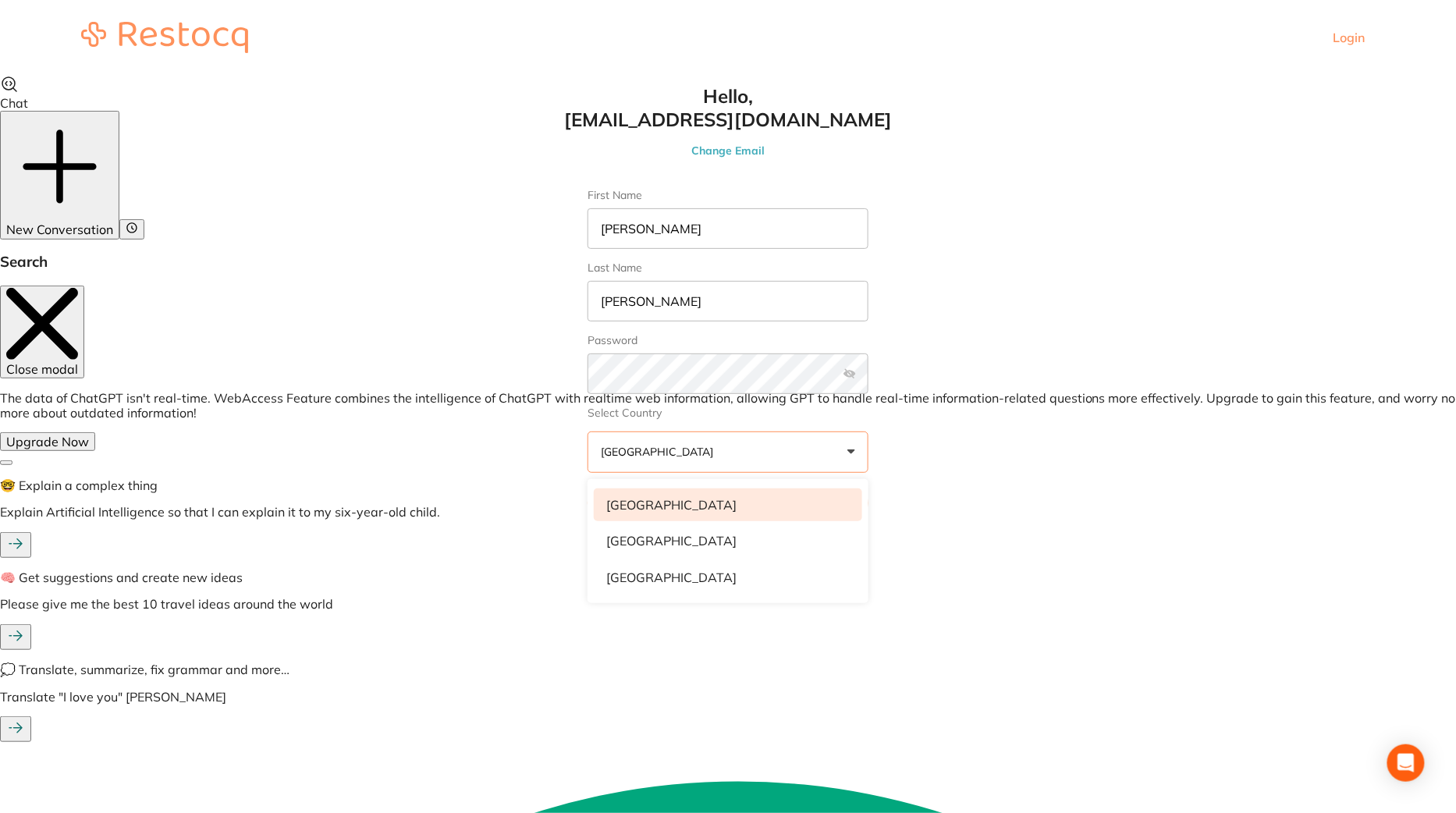
click at [656, 504] on li "United States" at bounding box center [727, 505] width 268 height 32
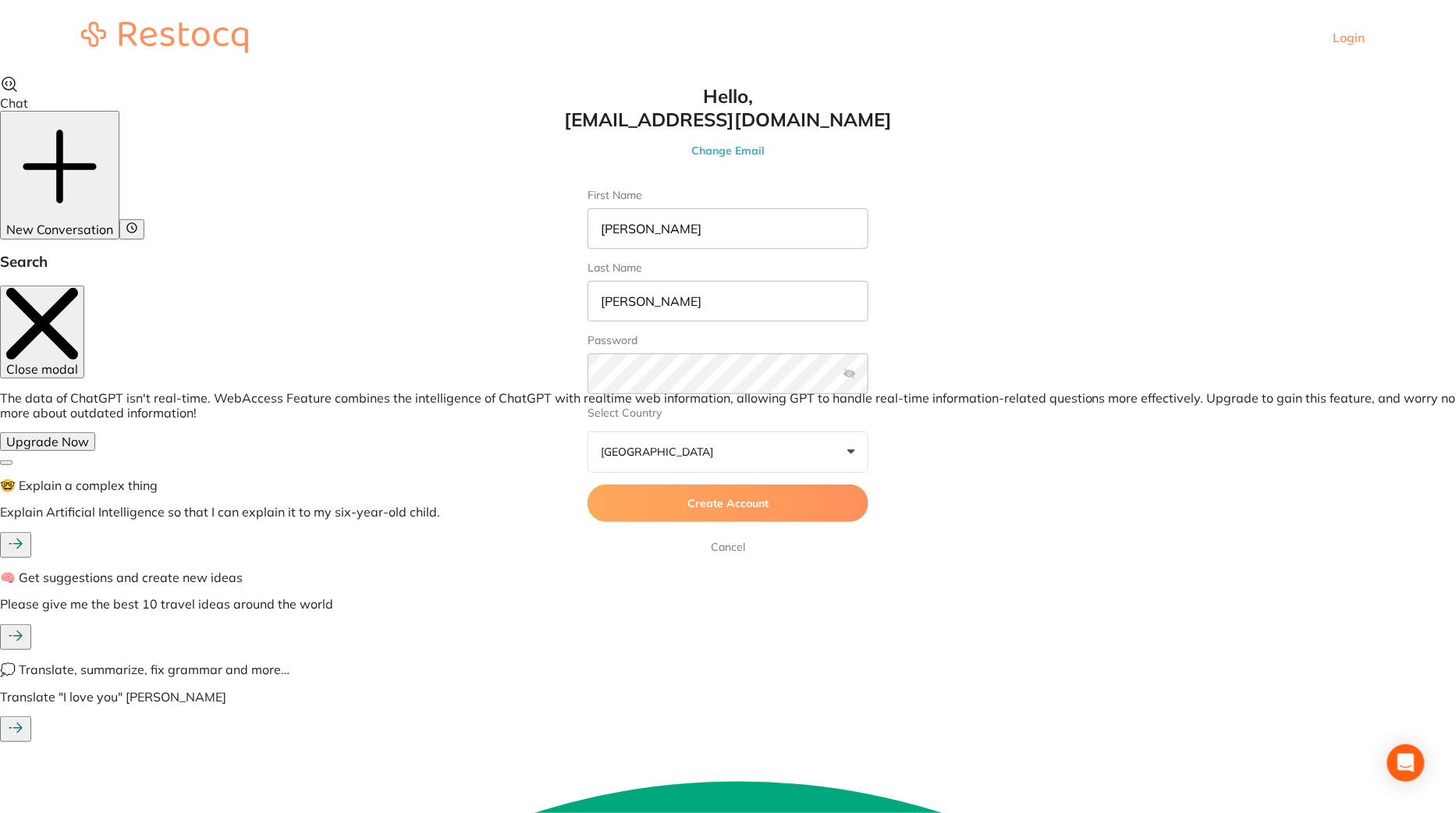
click at [850, 377] on label at bounding box center [849, 373] width 12 height 12
click at [868, 378] on input "checkbox" at bounding box center [868, 378] width 0 height 0
type textarea "d"
click at [617, 497] on button "Create Account" at bounding box center [728, 503] width 281 height 37
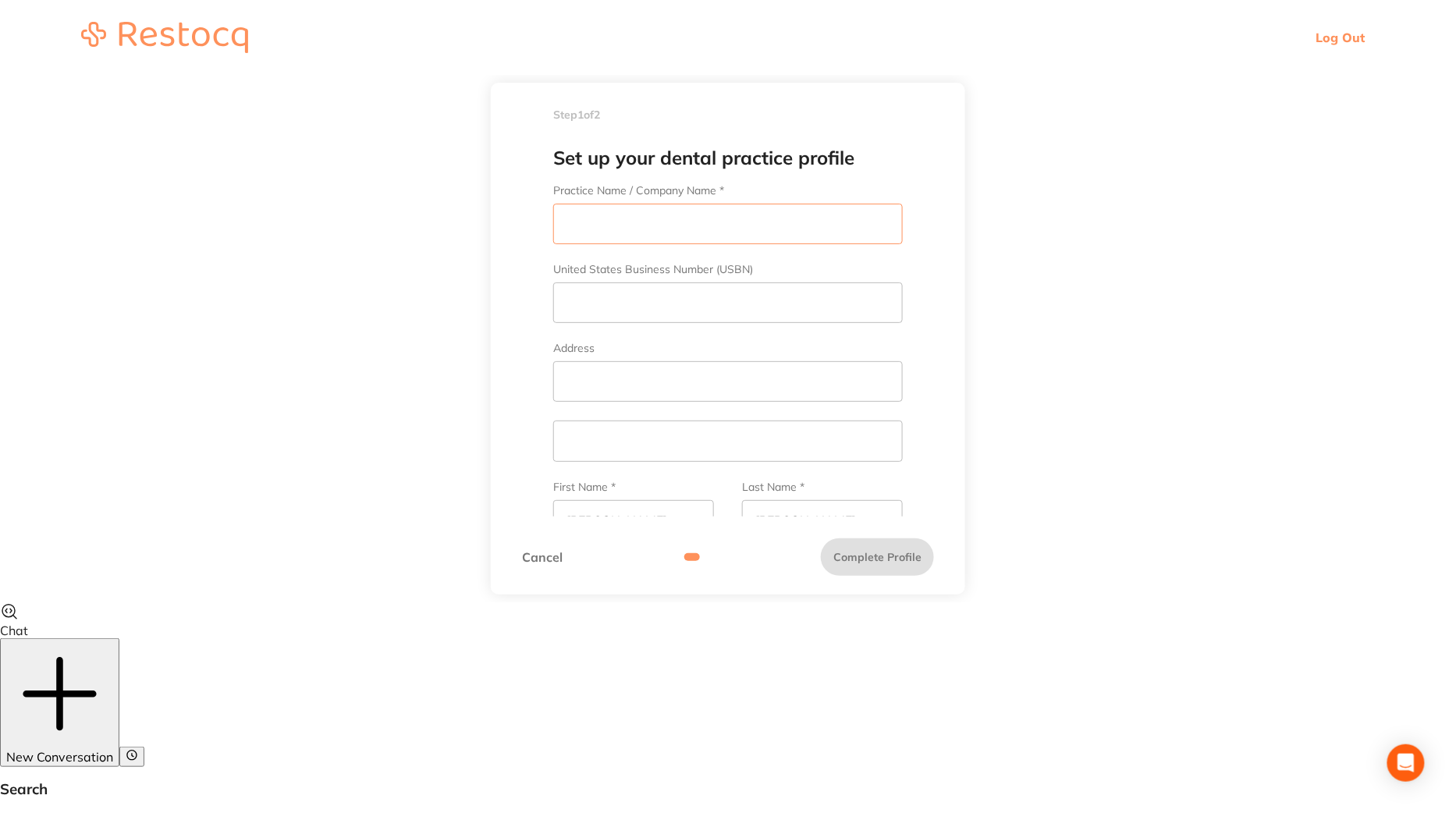
click at [698, 219] on input "Practice Name / Company Name *" at bounding box center [728, 224] width 350 height 41
paste input "Westside Dental Associates"
type input "Westside Dental Associates"
click at [676, 318] on input "United States Business Number (USBN)" at bounding box center [728, 303] width 350 height 41
click at [598, 387] on input "Address" at bounding box center [728, 382] width 350 height 41
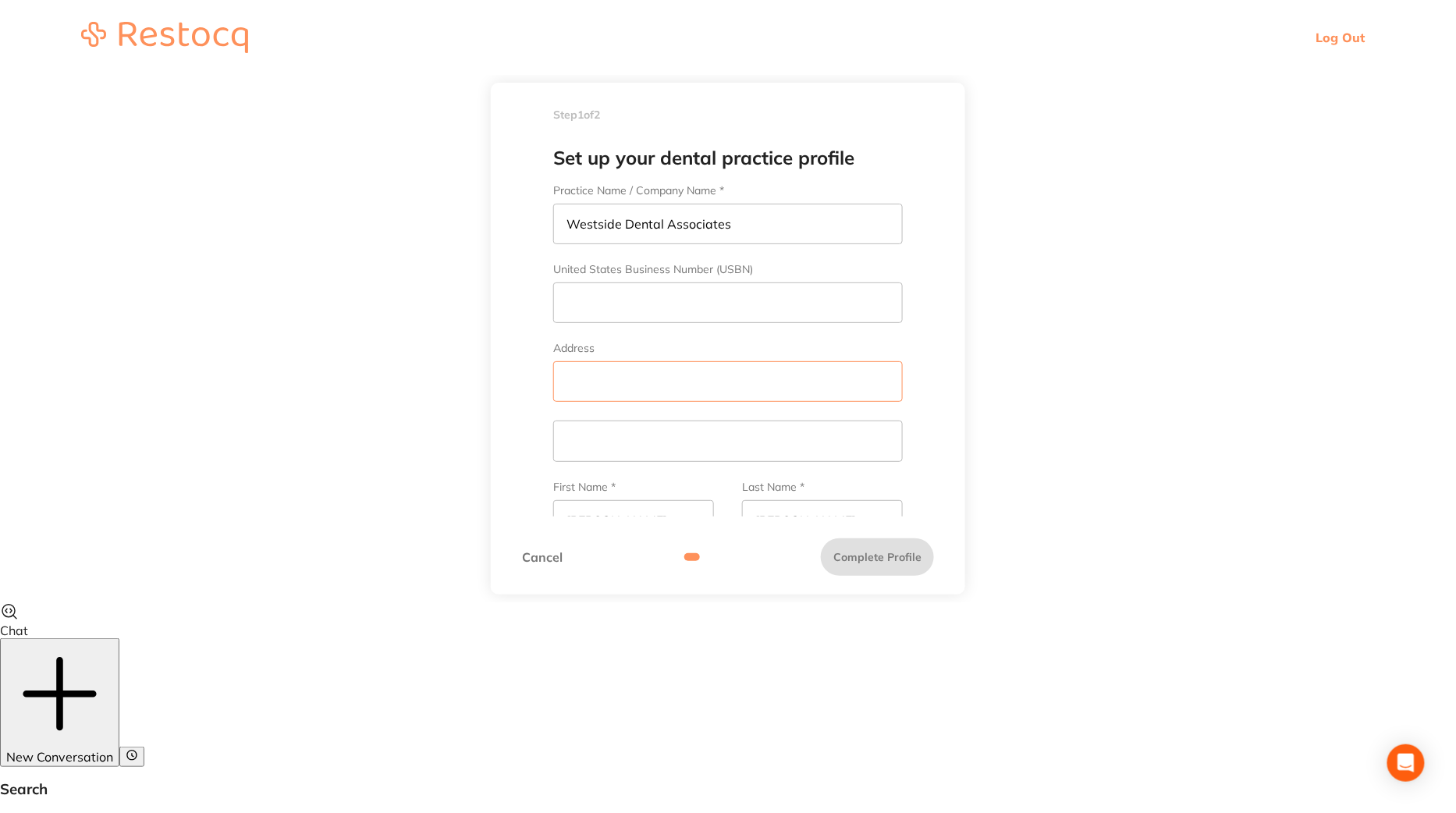
paste input "2990 S Sepulveda Blvd #204"
type input "2990 S Sepulveda Blvd #204"
click at [650, 441] on input "text" at bounding box center [728, 441] width 350 height 41
paste input "Los Angeles, Ca 90064"
click at [656, 441] on input "Los Angeles, Ca 90064" at bounding box center [728, 441] width 350 height 41
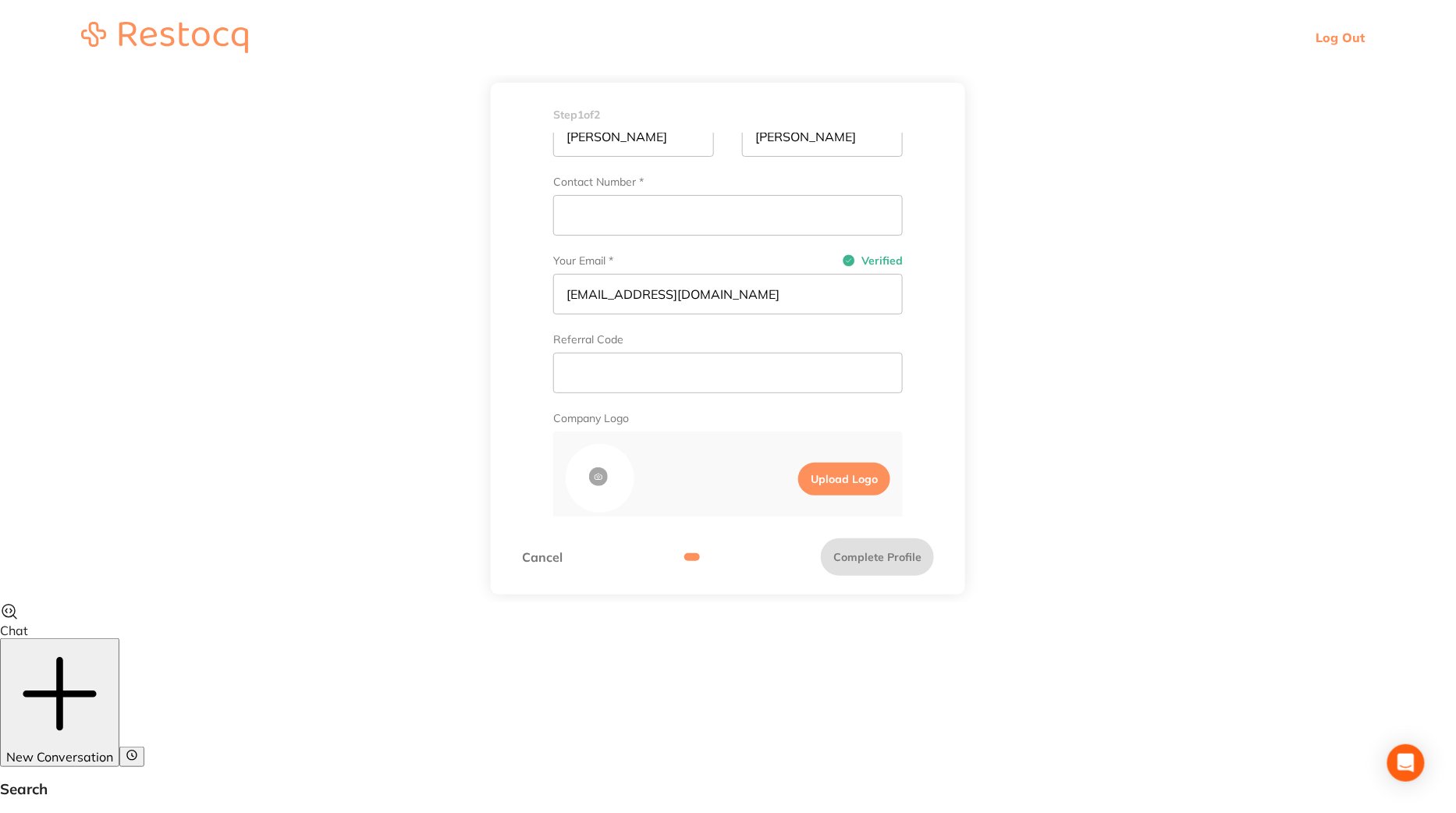
scroll to position [402, 0]
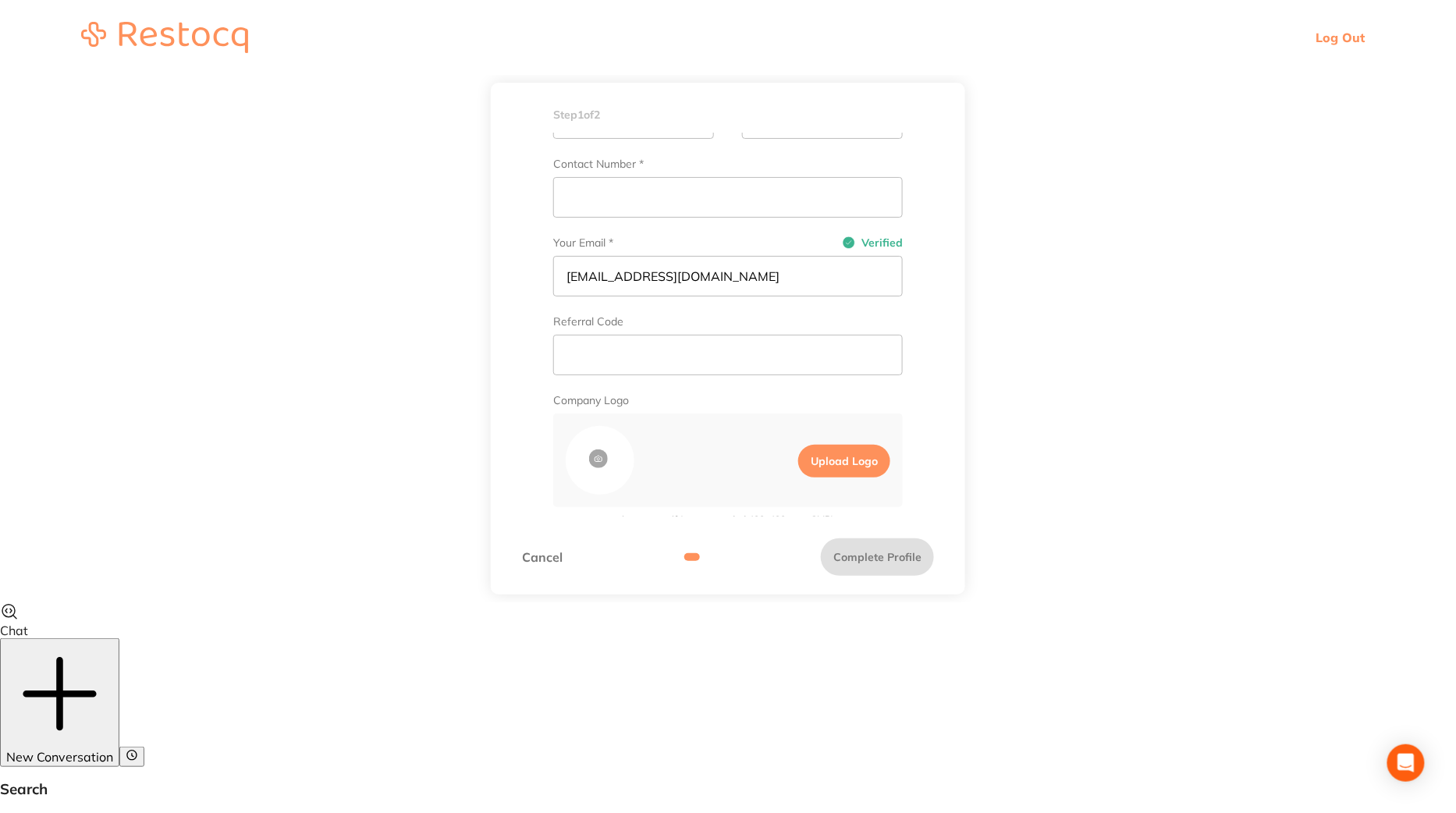
type input "Los Angeles, CA 90064"
click at [667, 198] on input "Contact Number *" at bounding box center [728, 197] width 350 height 41
paste input "1-310-765-7441"
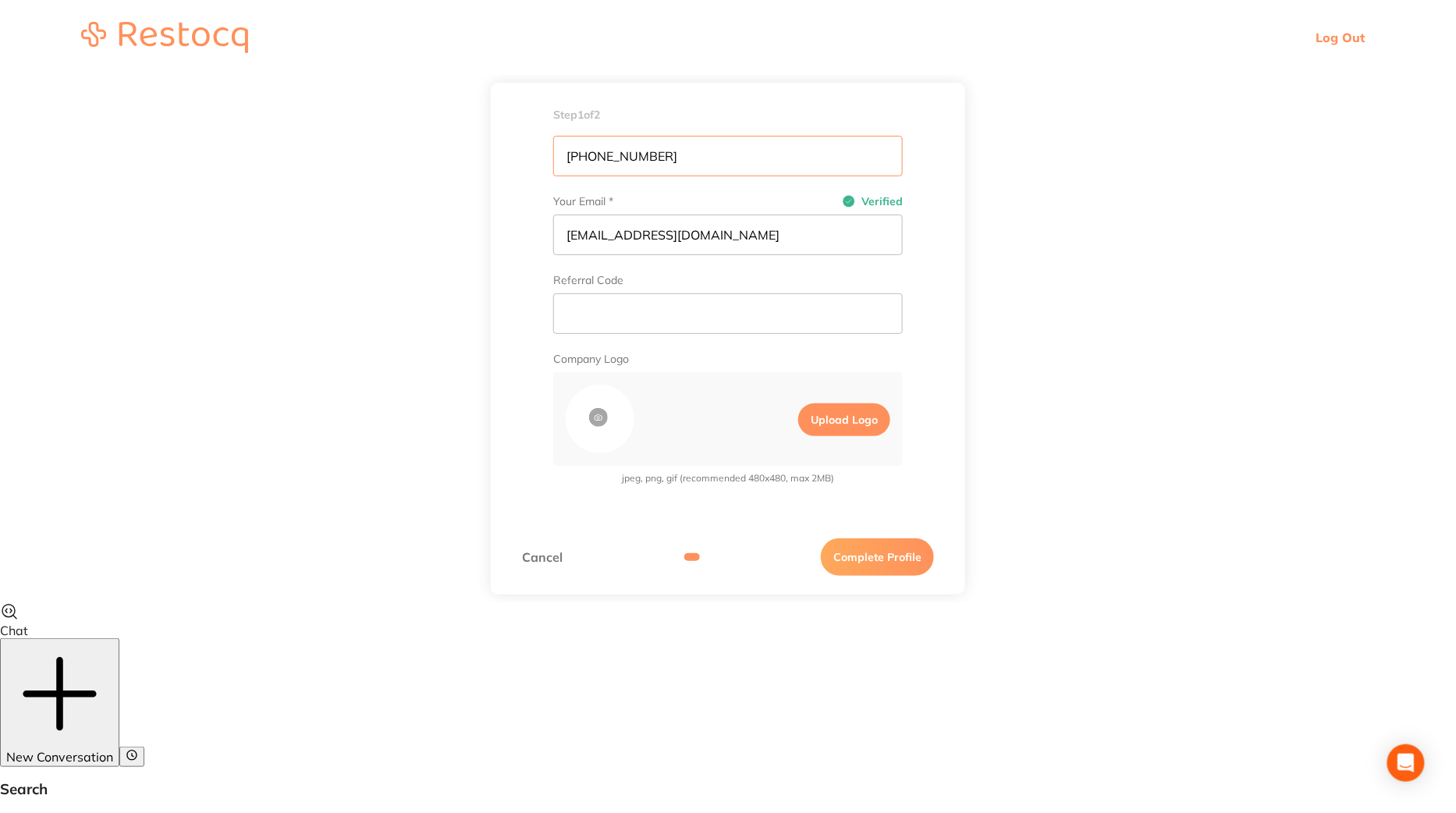
type input "1-310-765-7441"
click at [882, 564] on button "Complete Profile" at bounding box center [878, 557] width 113 height 37
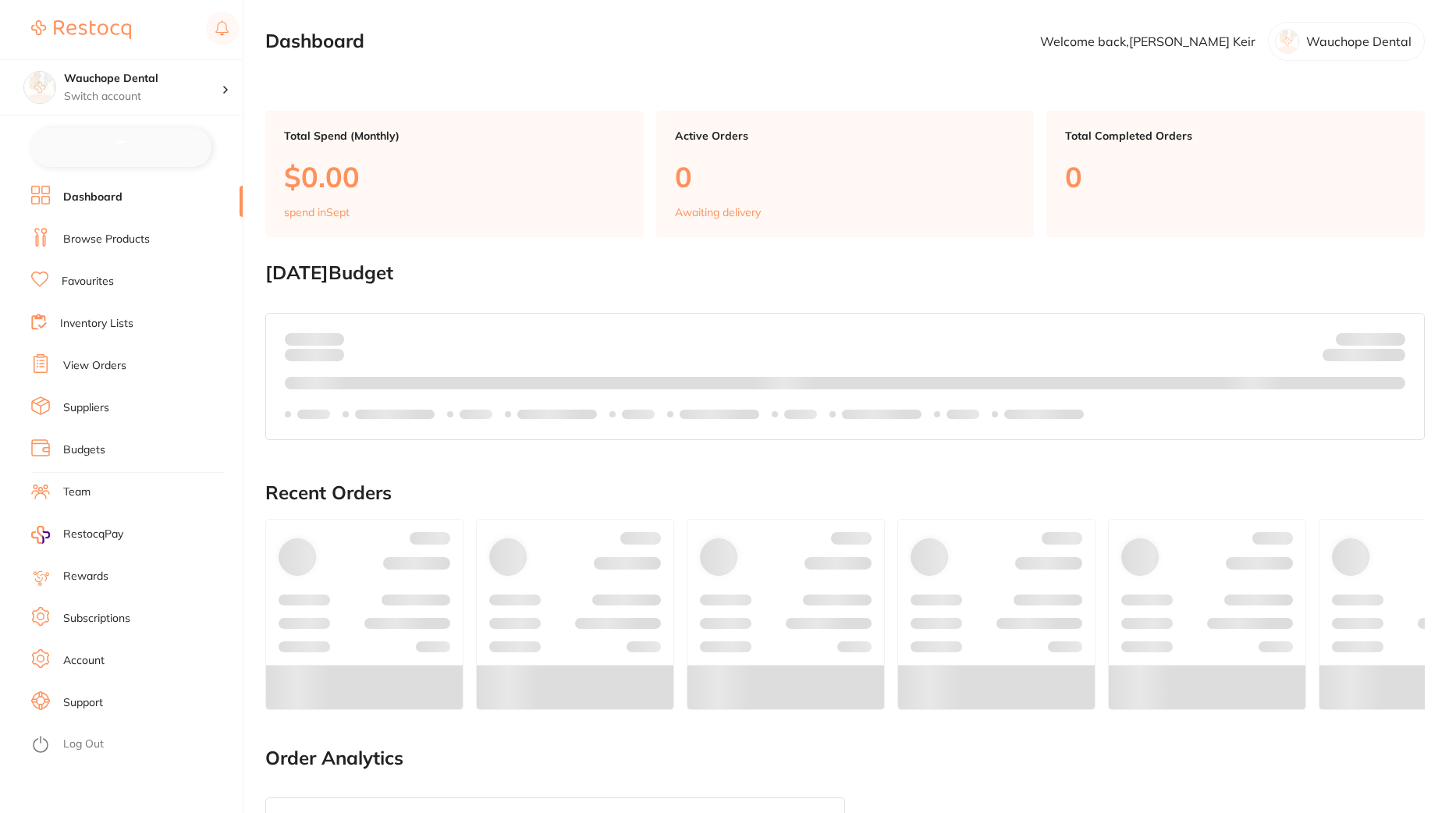
checkbox input "false"
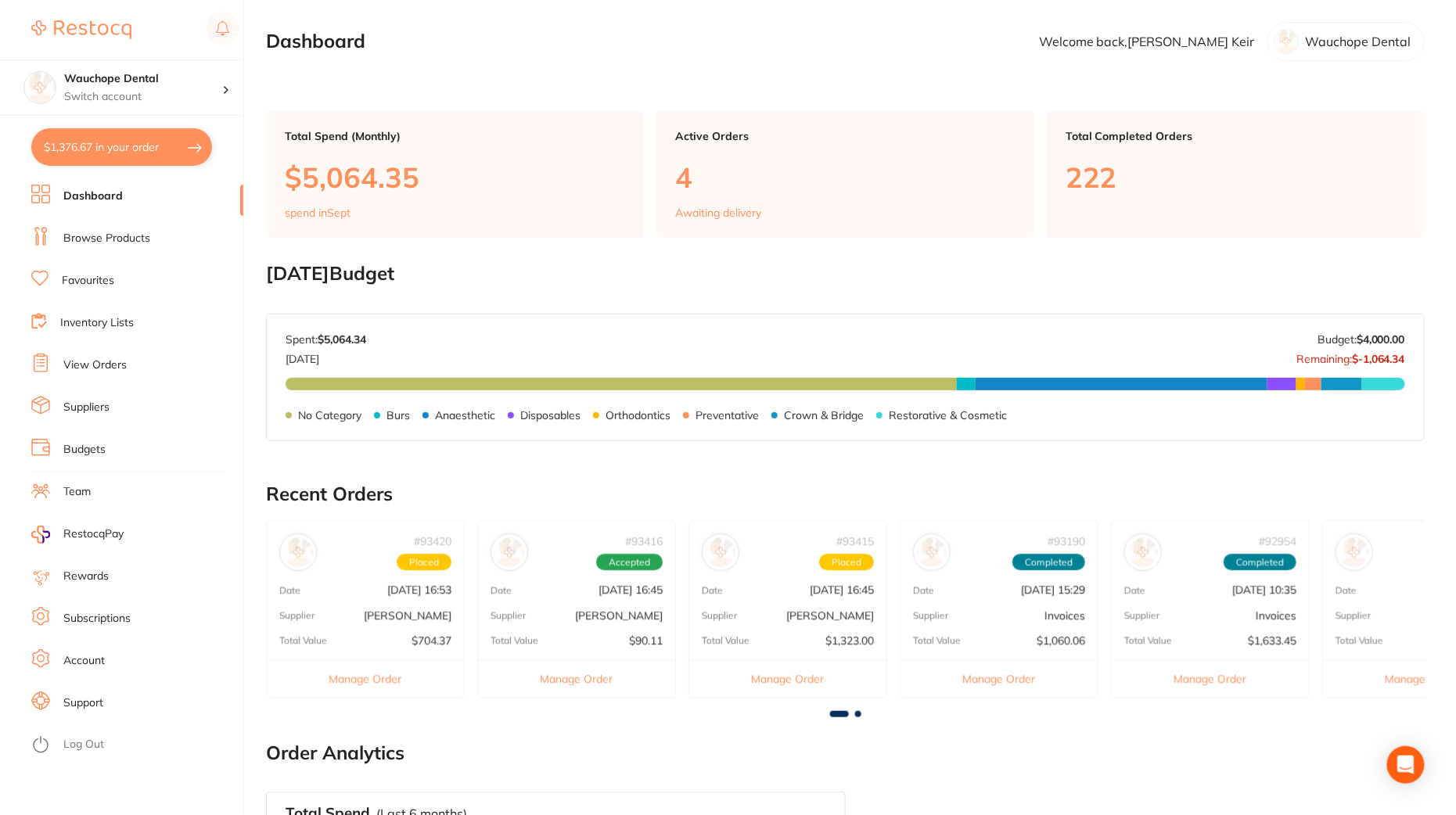
click at [97, 364] on link "View Orders" at bounding box center [95, 365] width 63 height 16
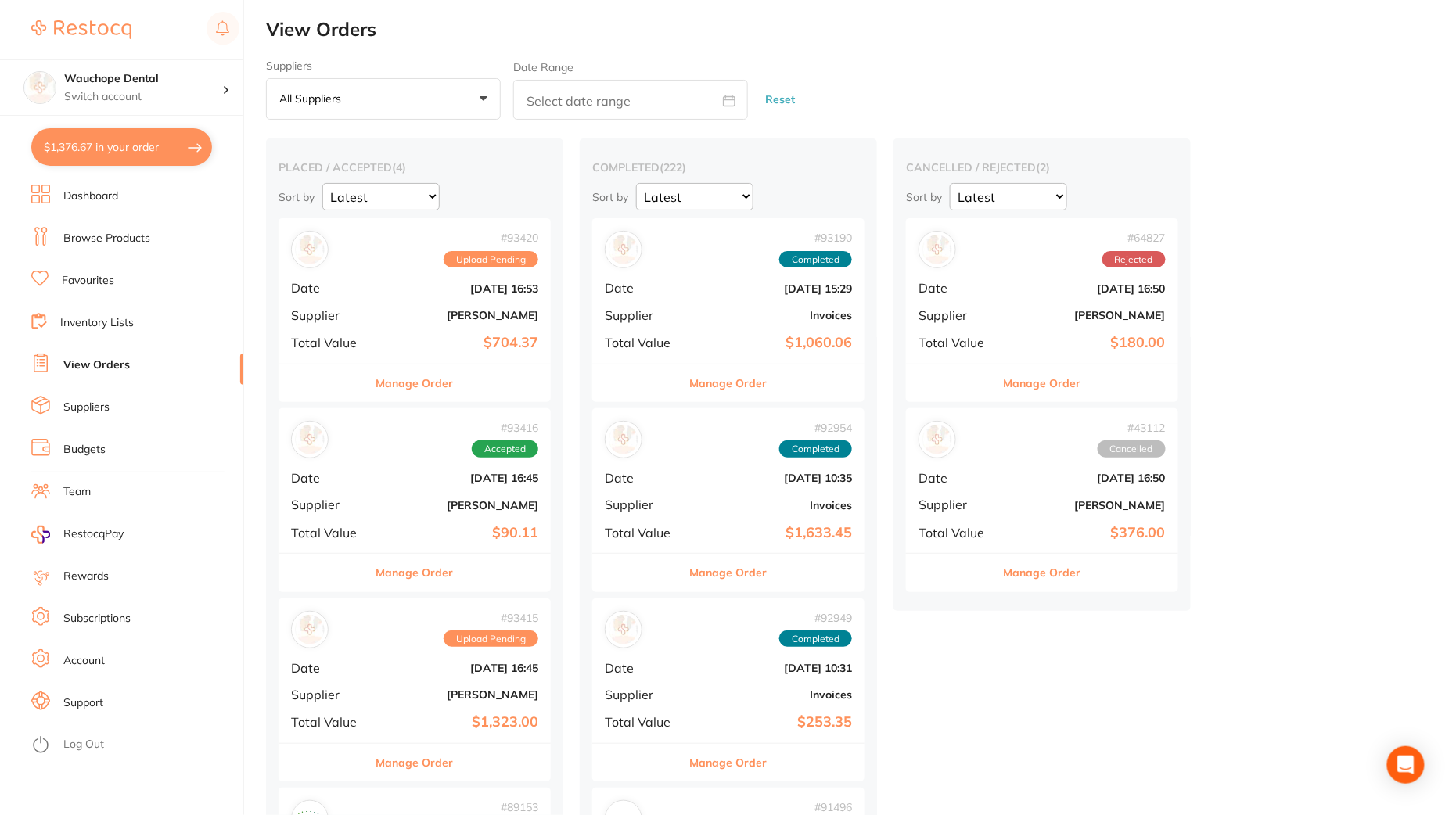
click at [424, 328] on div "# 93420 Upload Pending Date [DATE] 16:53 Supplier [PERSON_NAME] Total Value $70…" at bounding box center [414, 291] width 273 height 145
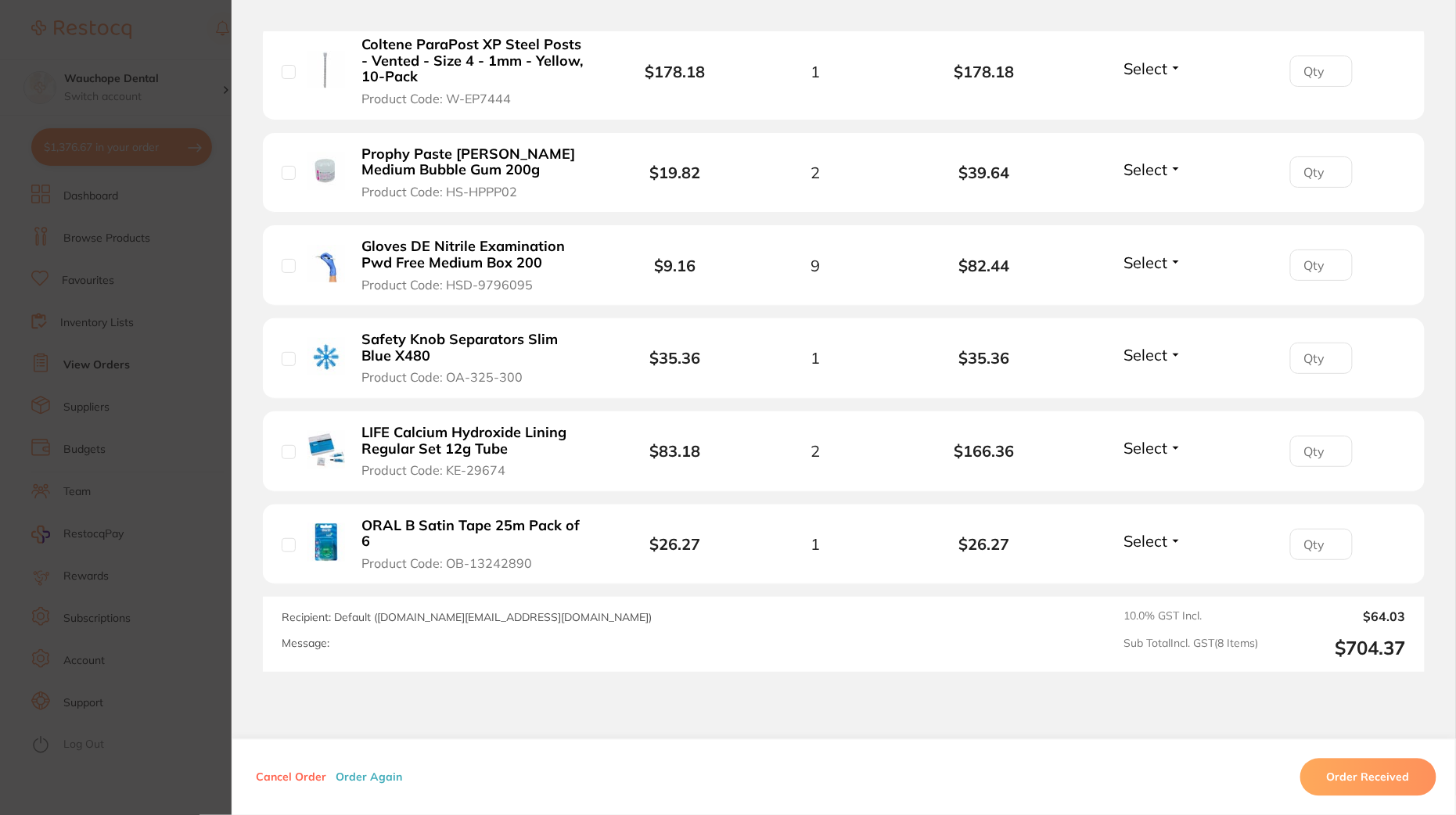
scroll to position [707, 0]
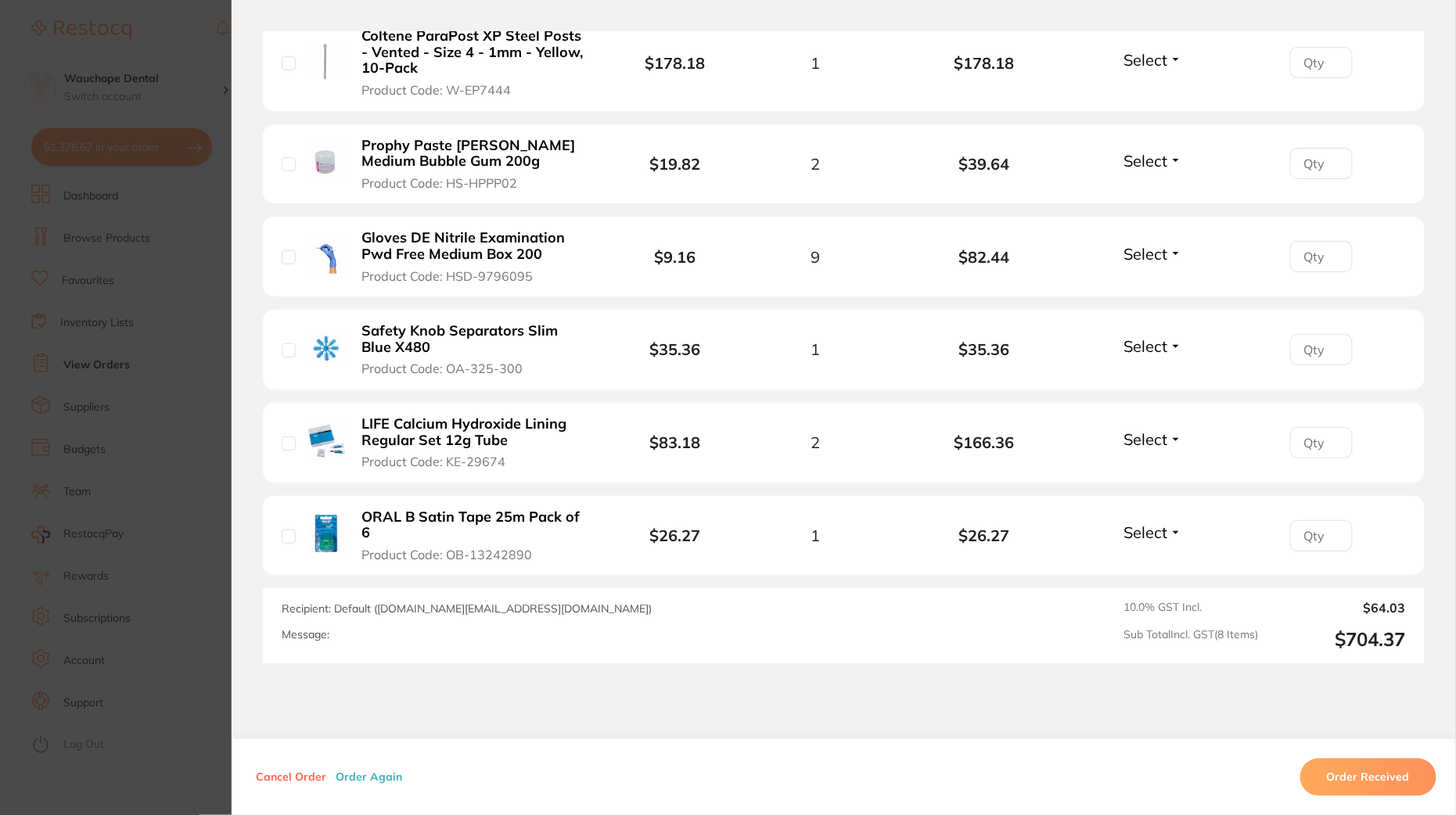
click at [168, 458] on section "Order ID: Restocq- 93420 Order Information Upload Pending Order Date [DATE] 16:…" at bounding box center [728, 408] width 1456 height 815
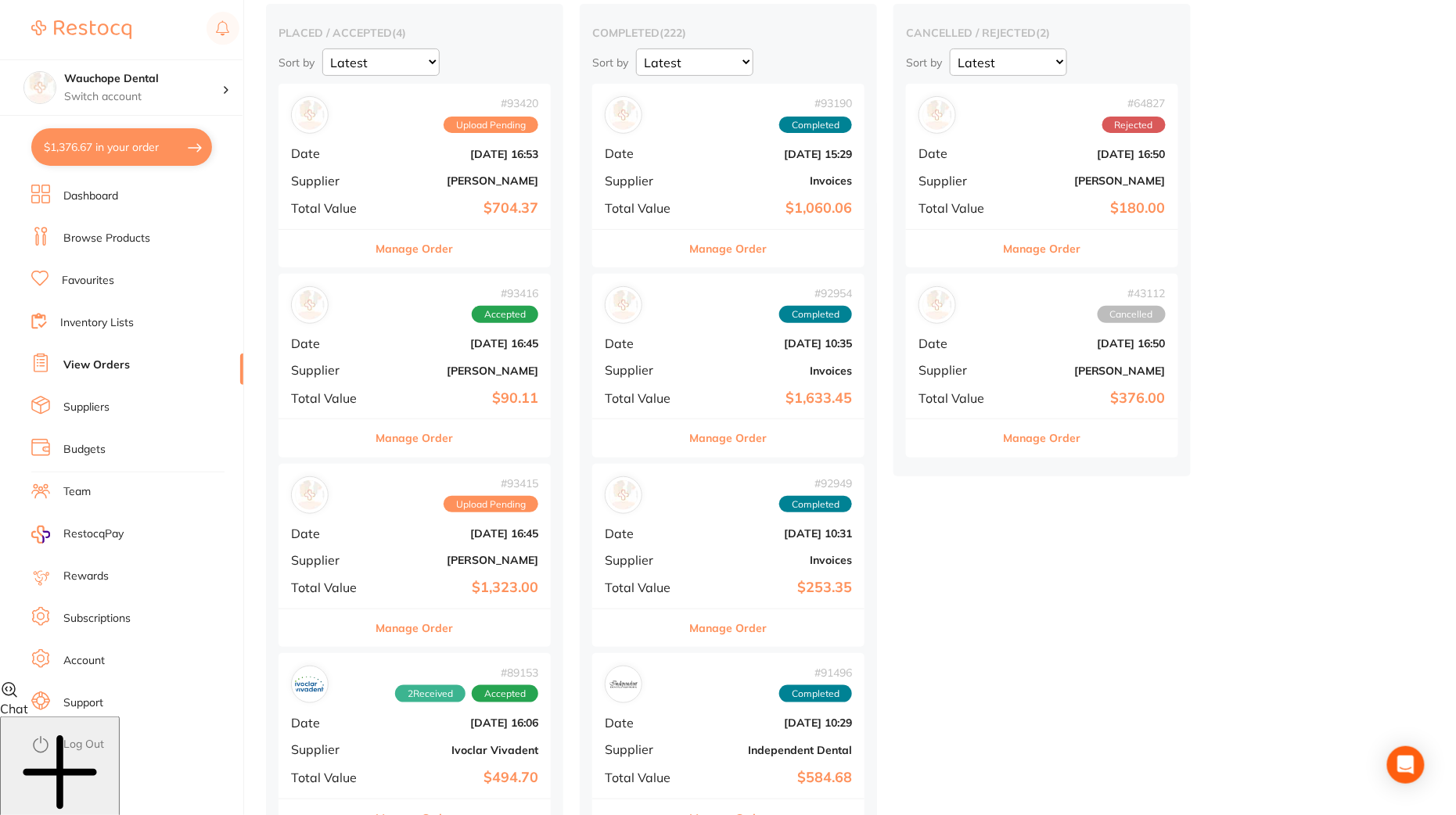
scroll to position [130, 0]
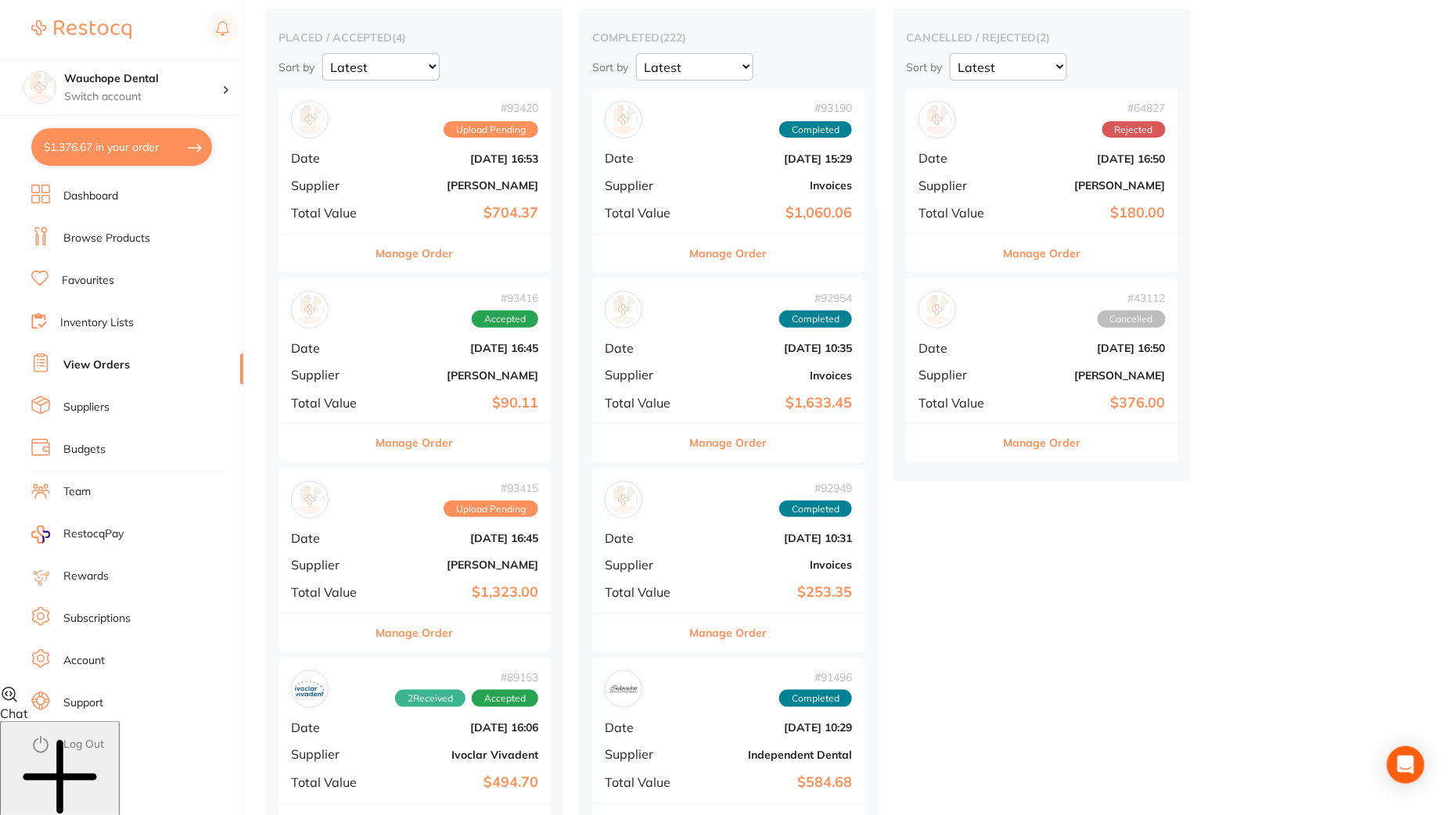
click at [395, 369] on b "[PERSON_NAME]" at bounding box center [460, 375] width 157 height 12
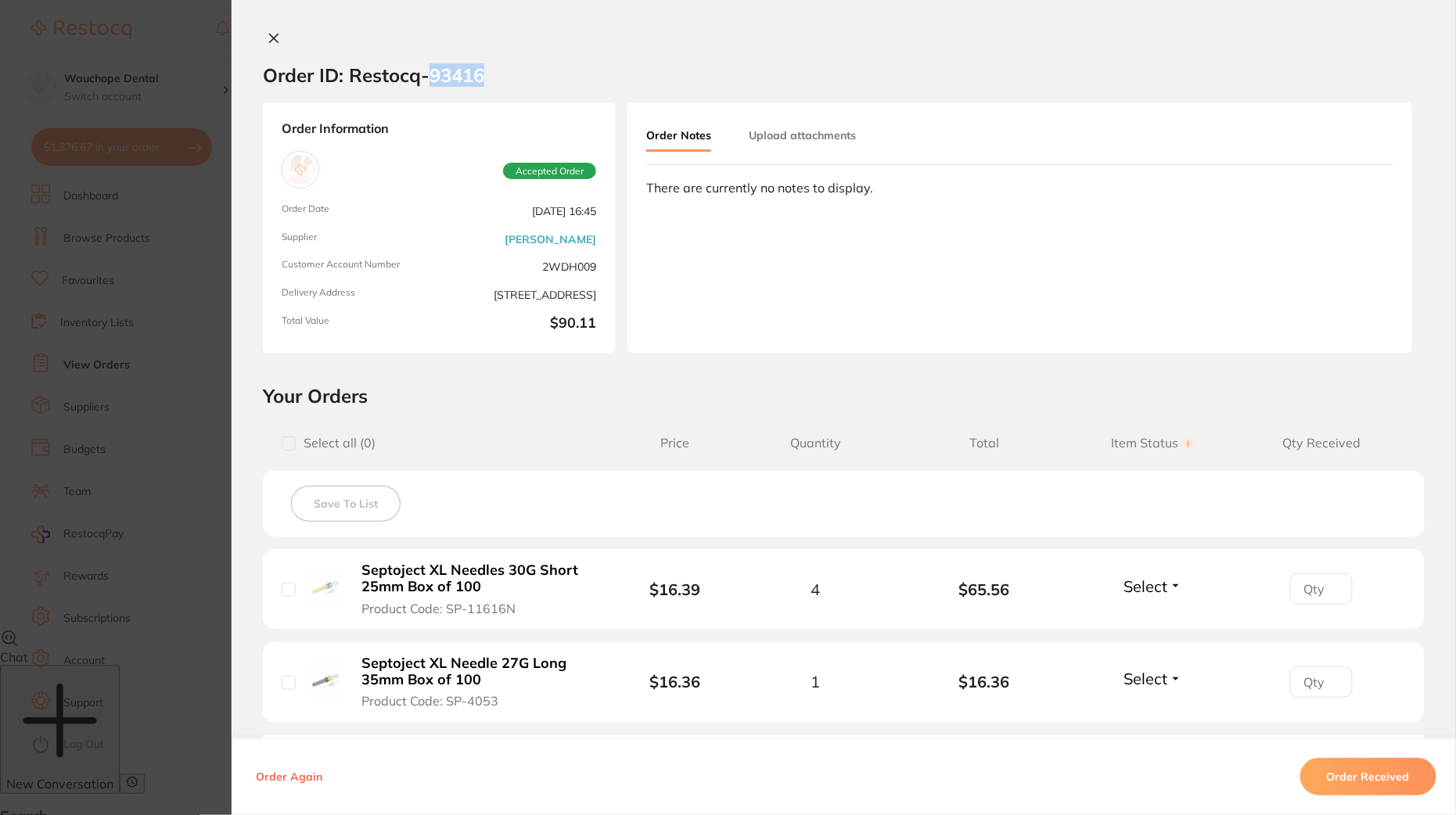
drag, startPoint x: 489, startPoint y: 74, endPoint x: 425, endPoint y: 71, distance: 64.1
type textarea "93416"
click at [425, 71] on section "Order ID: Restocq- 93416" at bounding box center [843, 75] width 1224 height 55
copy h2 "93416"
click at [275, 35] on icon at bounding box center [273, 38] width 13 height 12
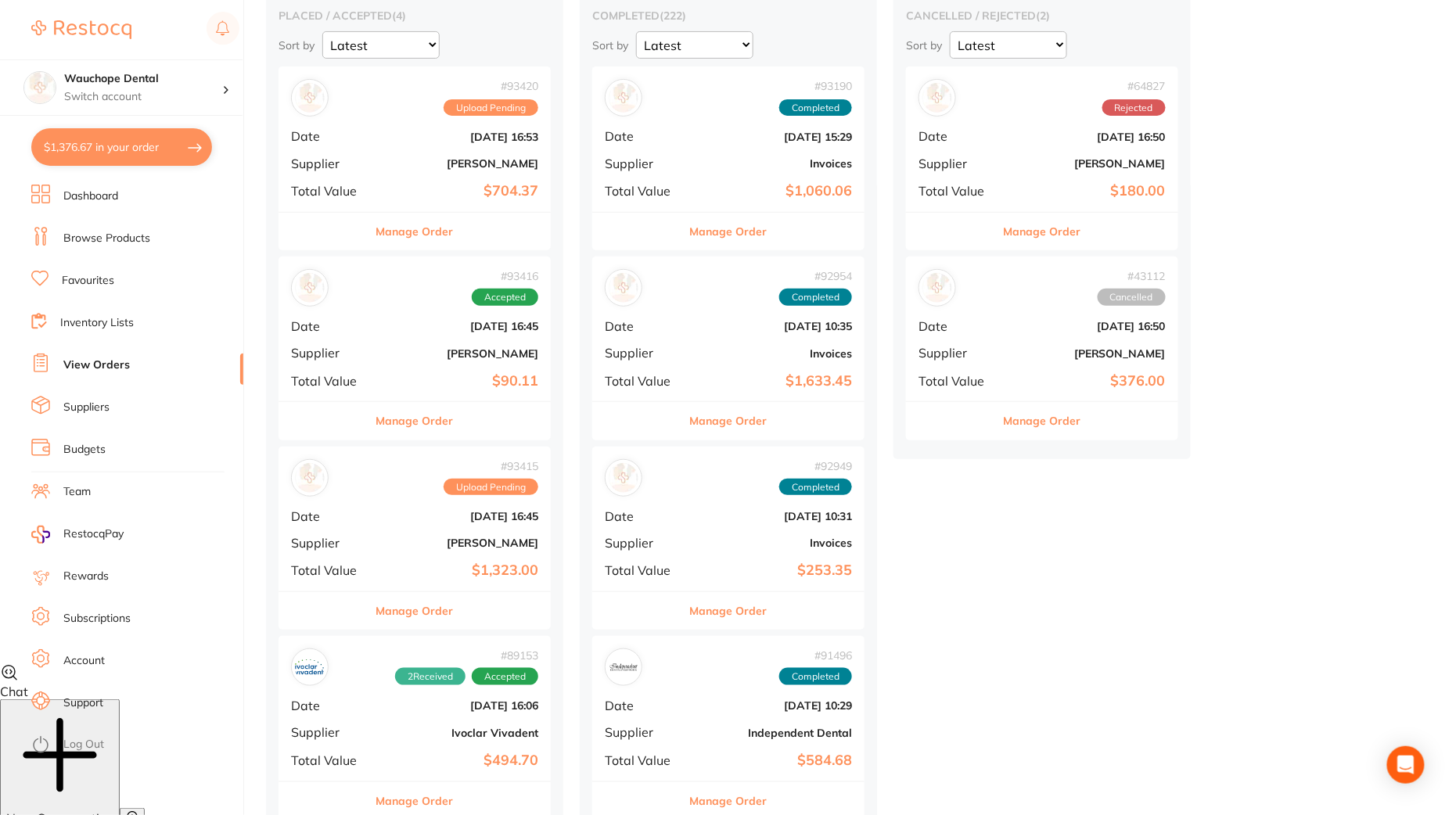
scroll to position [152, 0]
